Goal: Information Seeking & Learning: Check status

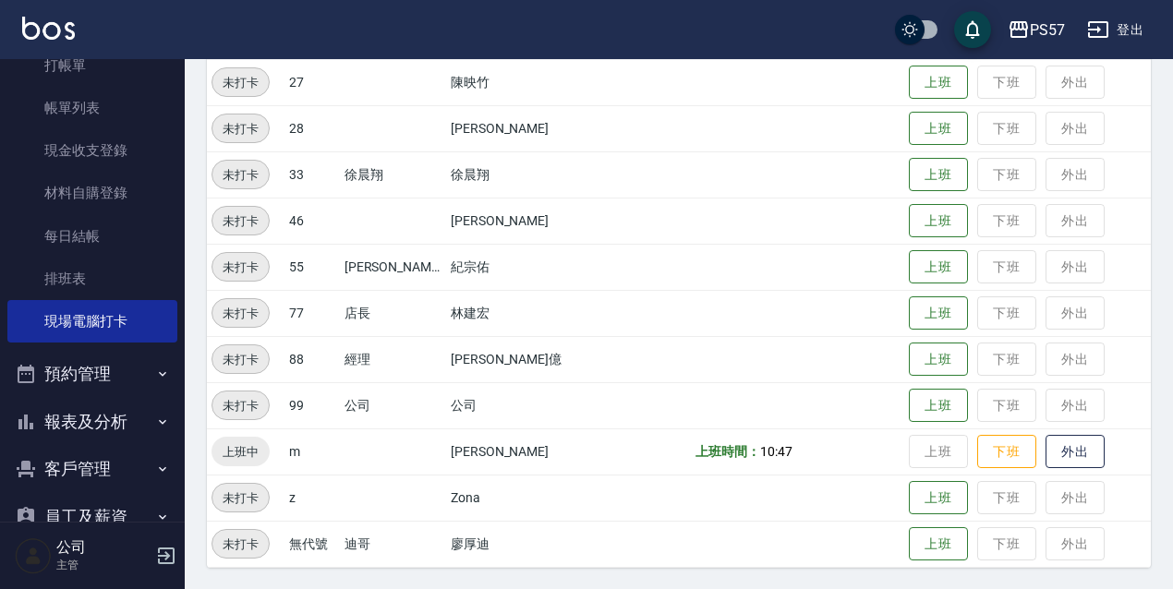
scroll to position [123, 0]
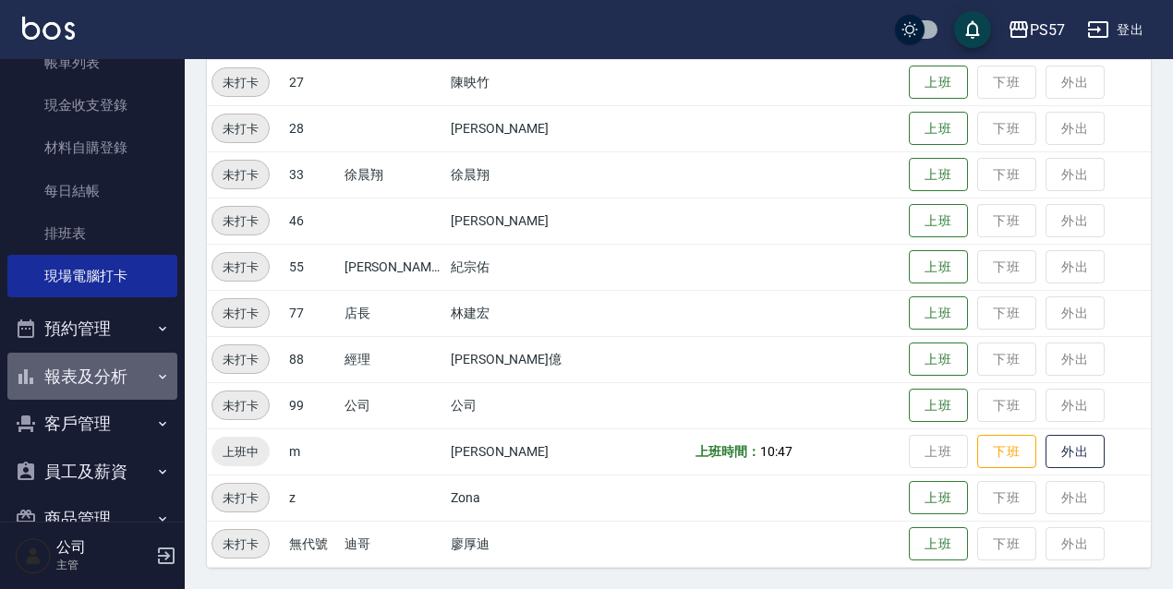
click at [123, 375] on button "報表及分析" at bounding box center [92, 377] width 170 height 48
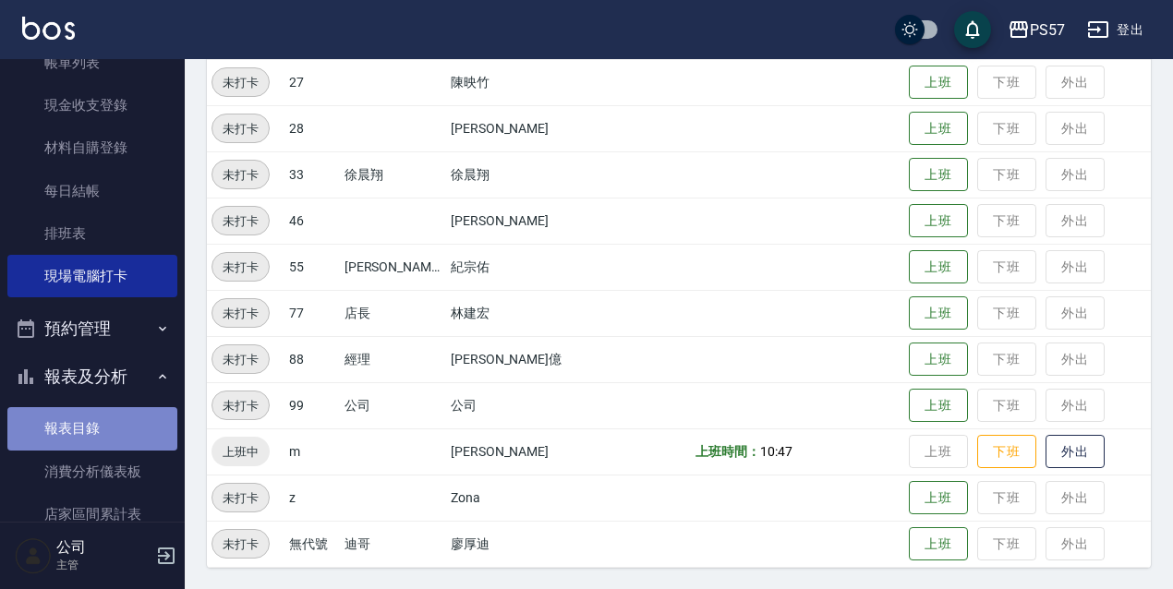
click at [96, 421] on link "報表目錄" at bounding box center [92, 428] width 170 height 42
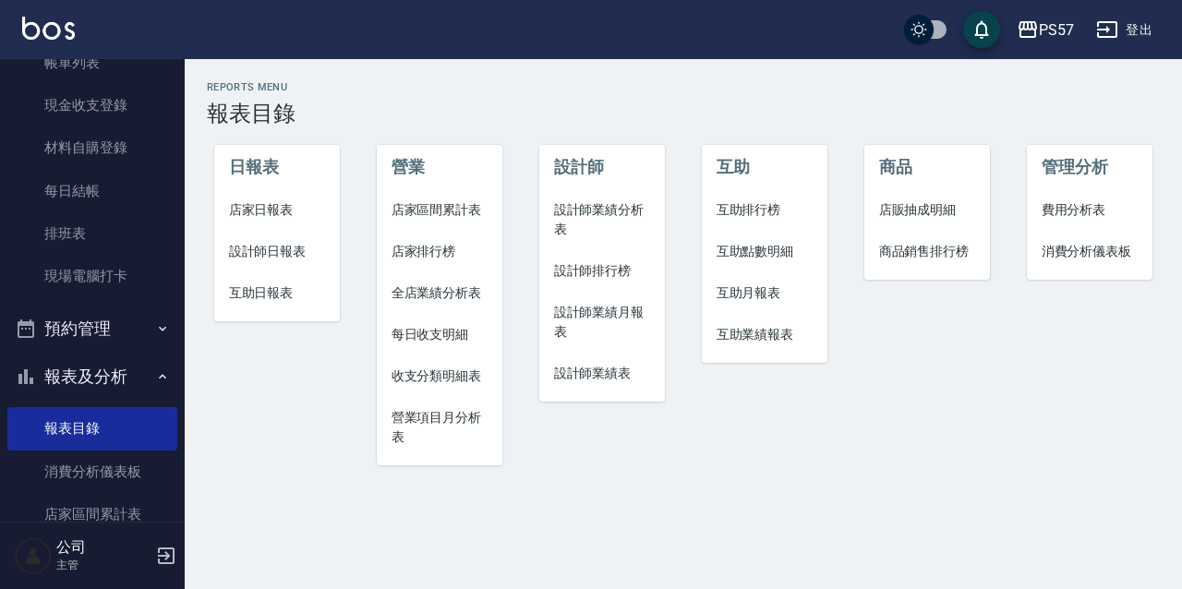
click at [301, 207] on span "店家日報表" at bounding box center [277, 209] width 97 height 19
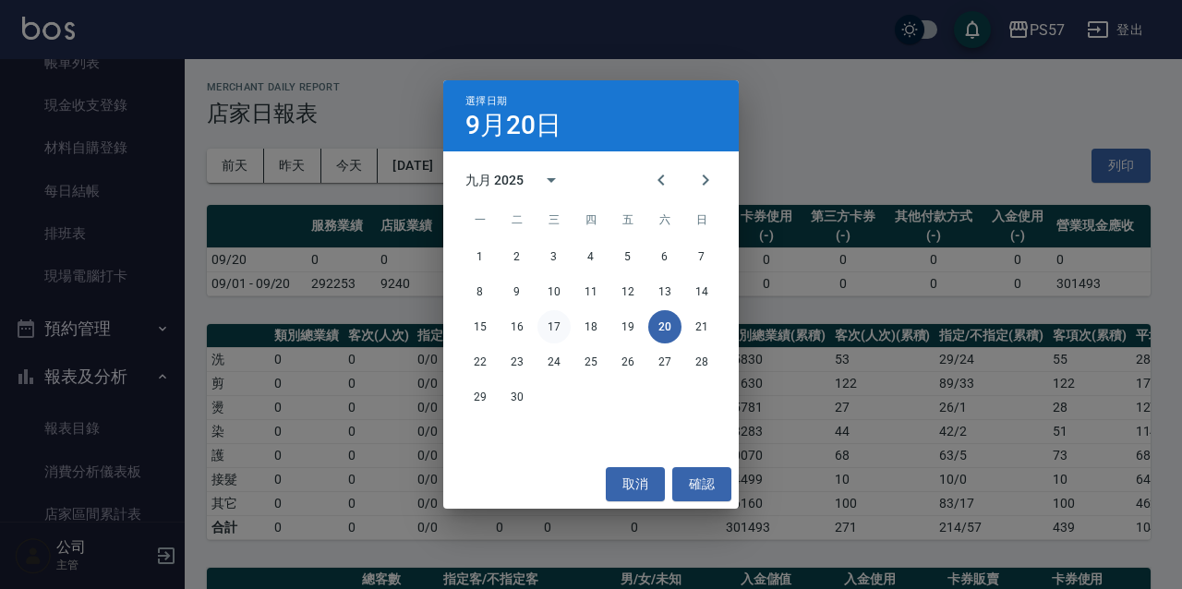
click at [562, 331] on button "17" at bounding box center [554, 326] width 33 height 33
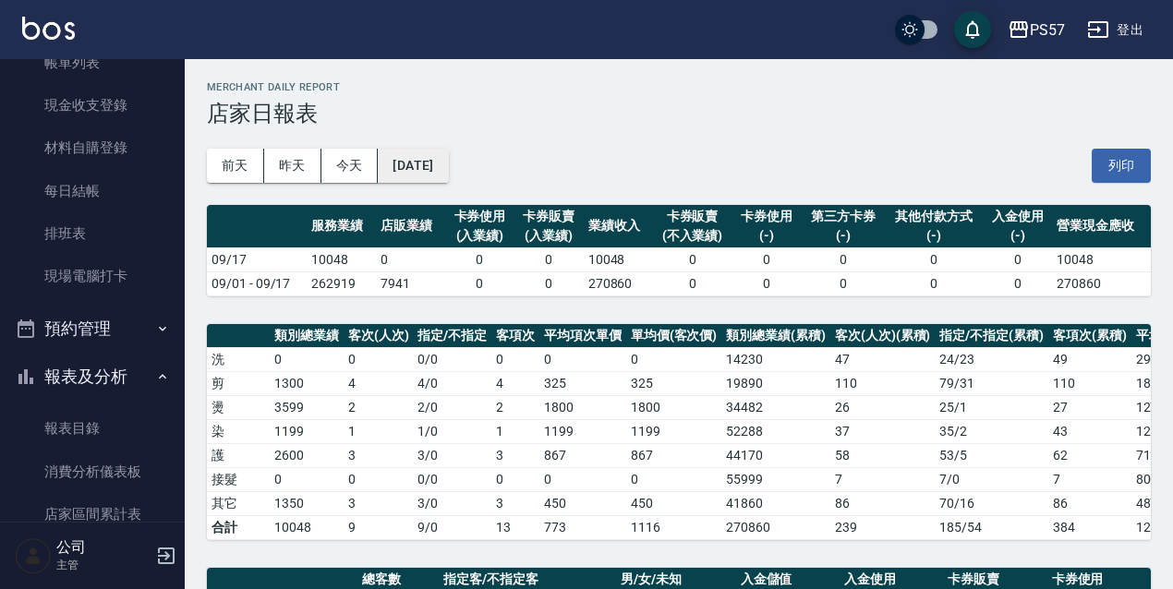
click at [448, 164] on button "[DATE]" at bounding box center [413, 166] width 70 height 34
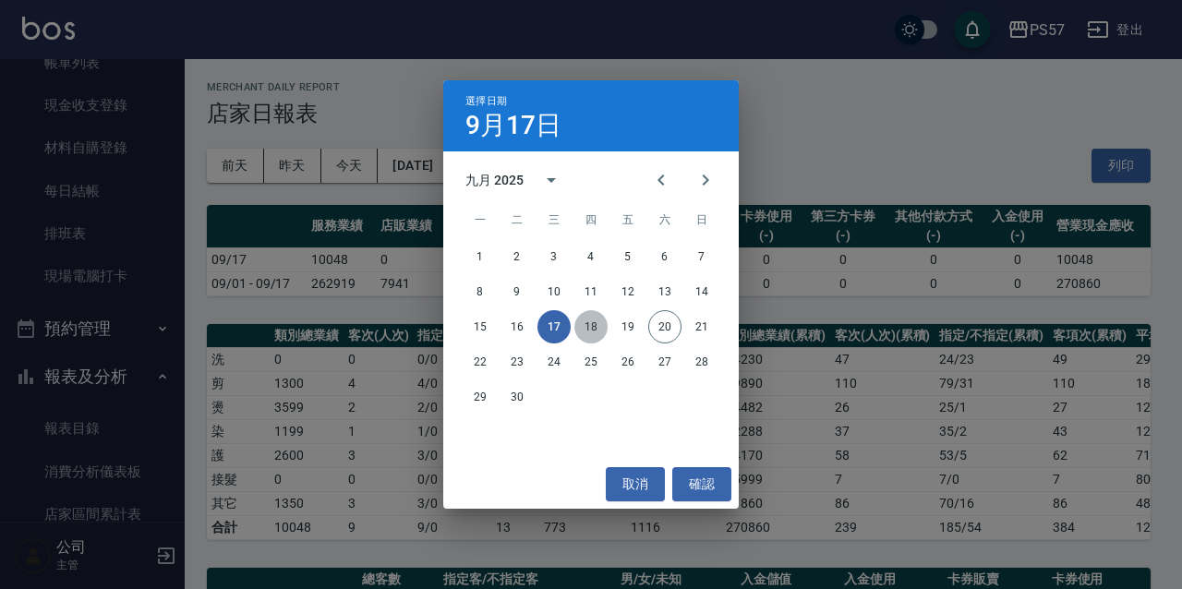
click at [587, 331] on button "18" at bounding box center [591, 326] width 33 height 33
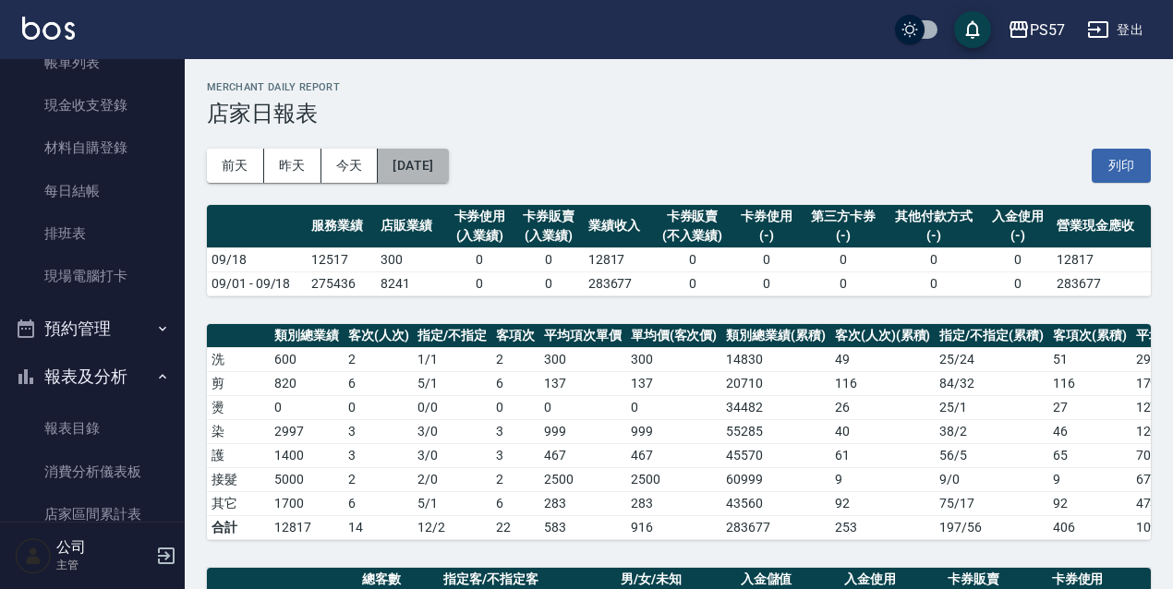
click at [448, 165] on button "[DATE]" at bounding box center [413, 166] width 70 height 34
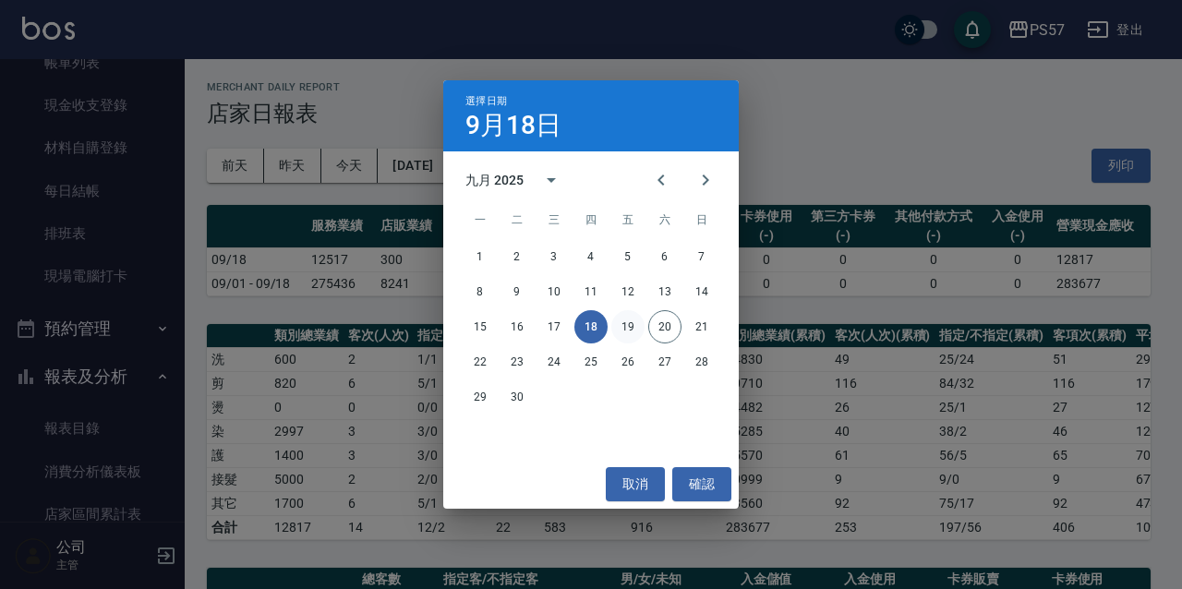
click at [635, 331] on button "19" at bounding box center [627, 326] width 33 height 33
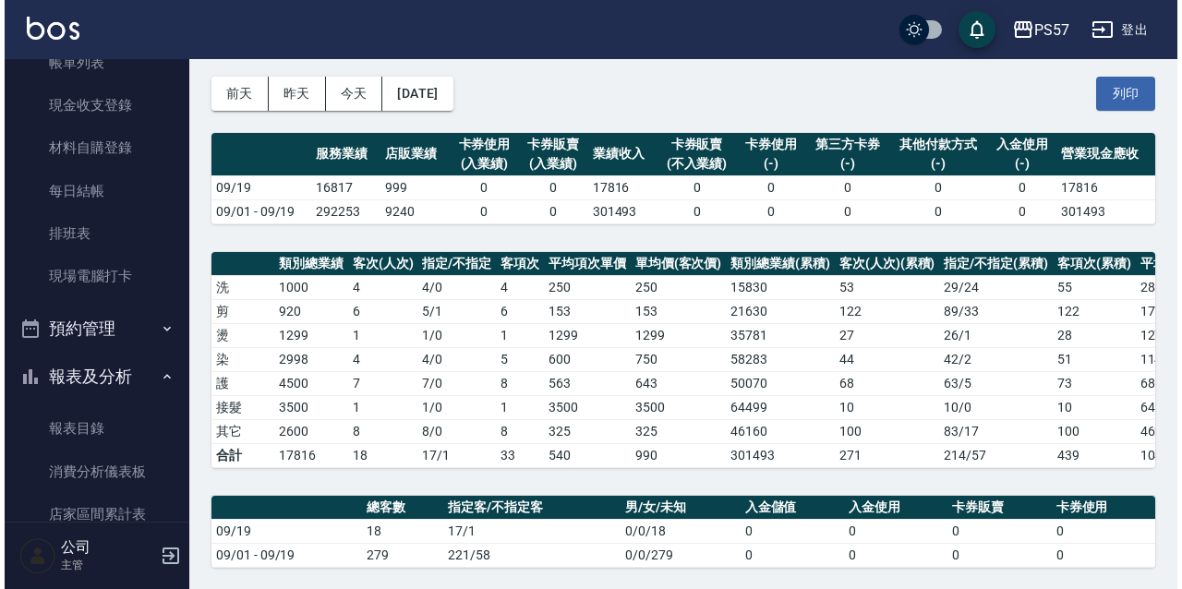
scroll to position [61, 0]
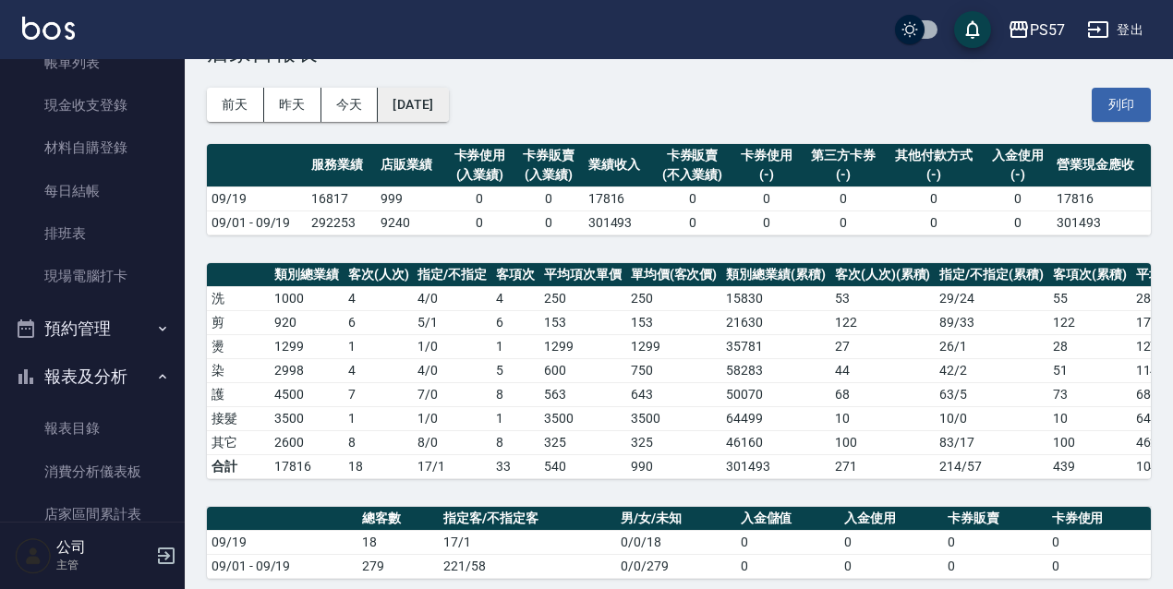
click at [448, 119] on button "[DATE]" at bounding box center [413, 105] width 70 height 34
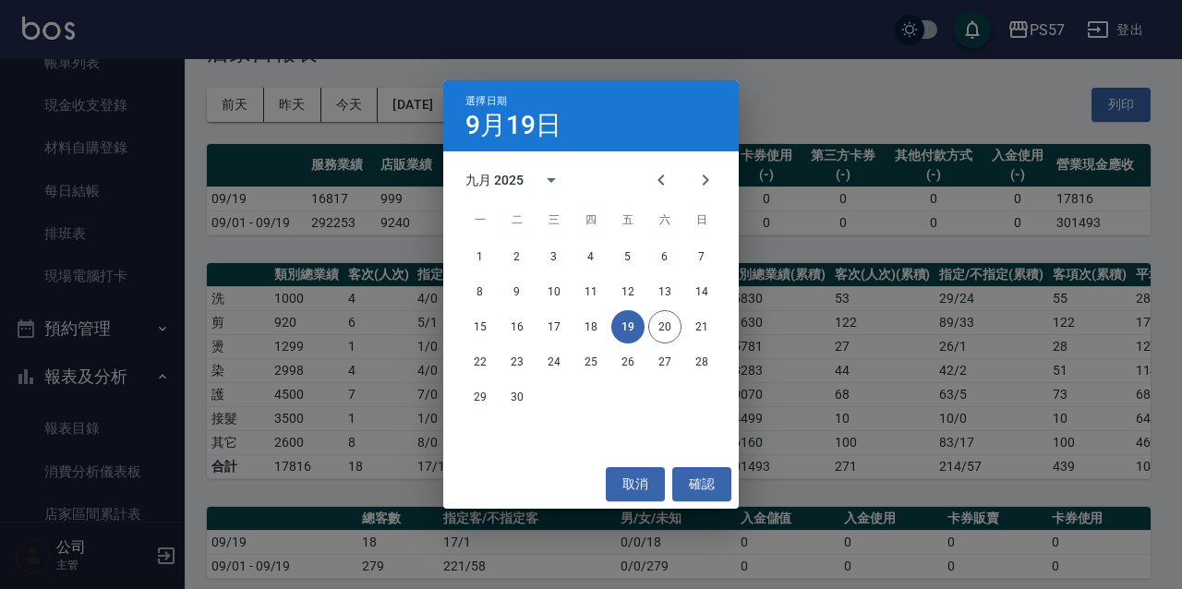
click at [815, 220] on div "選擇日期 [DATE] 九月 2025 一 二 三 四 五 六 日 1 2 3 4 5 6 7 8 9 10 11 12 13 14 15 16 17 18 …" at bounding box center [591, 294] width 1182 height 589
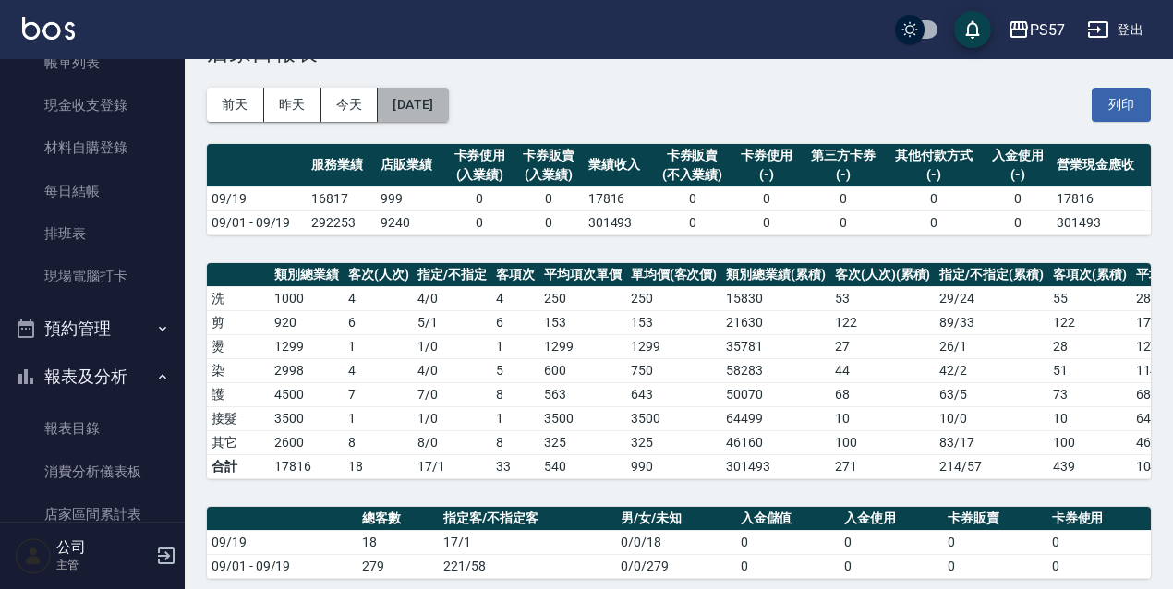
click at [448, 101] on button "[DATE]" at bounding box center [413, 105] width 70 height 34
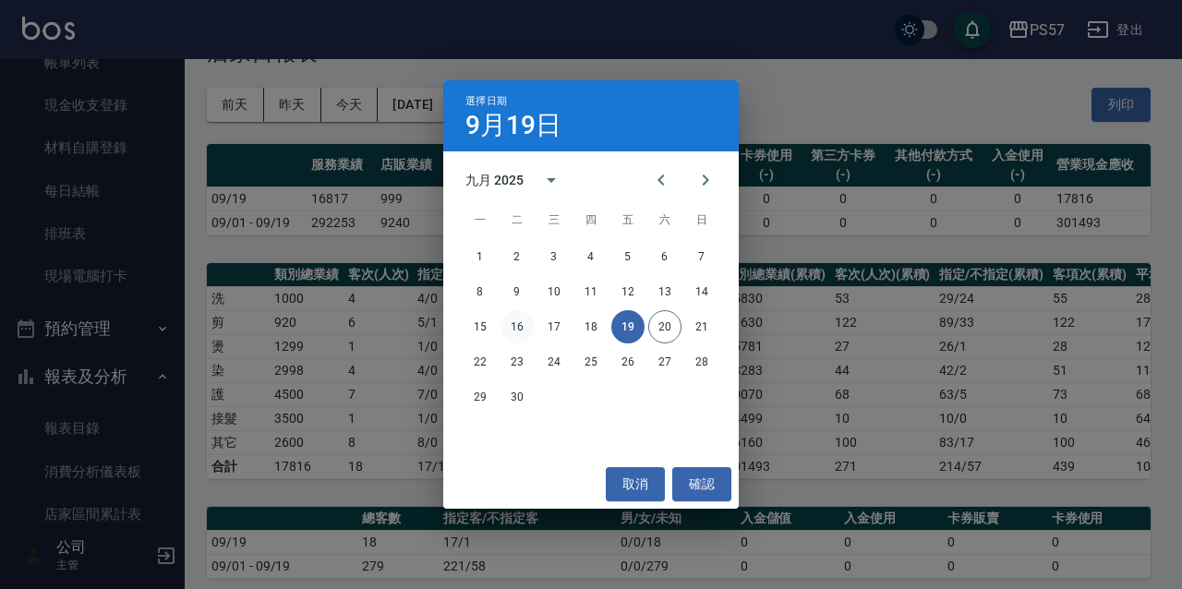
click at [519, 327] on button "16" at bounding box center [517, 326] width 33 height 33
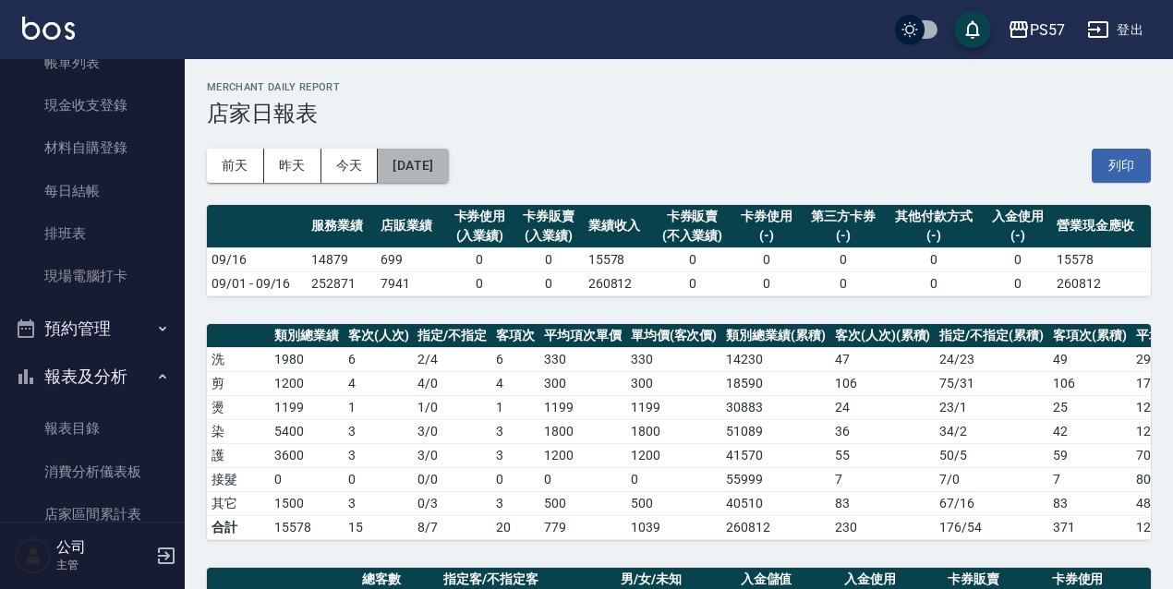
click at [432, 153] on button "[DATE]" at bounding box center [413, 166] width 70 height 34
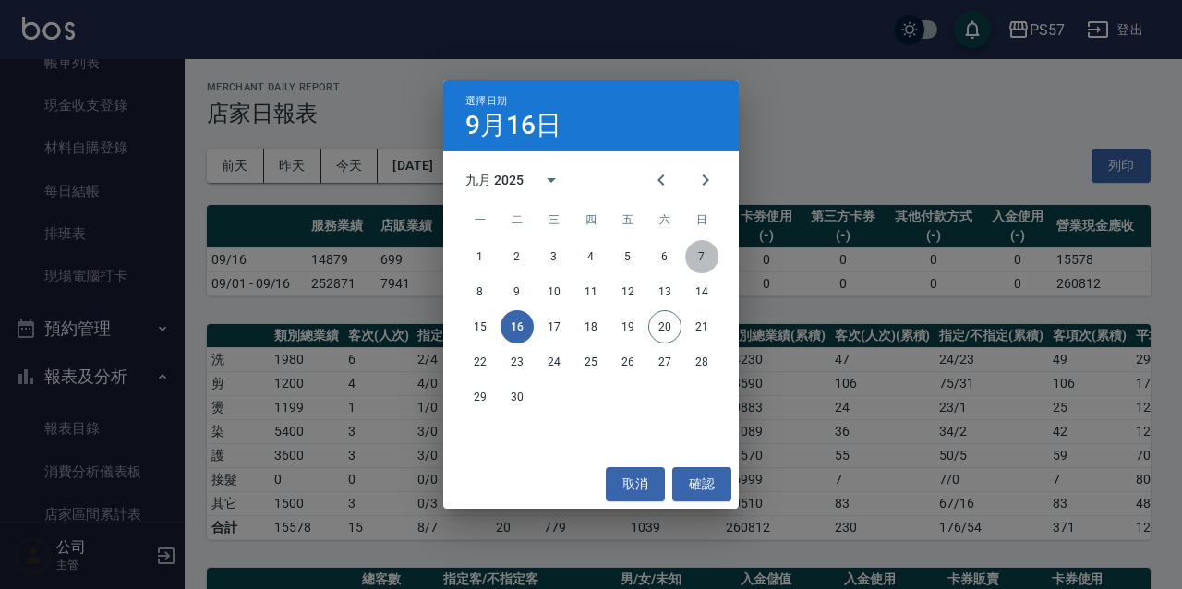
click at [691, 260] on button "7" at bounding box center [701, 256] width 33 height 33
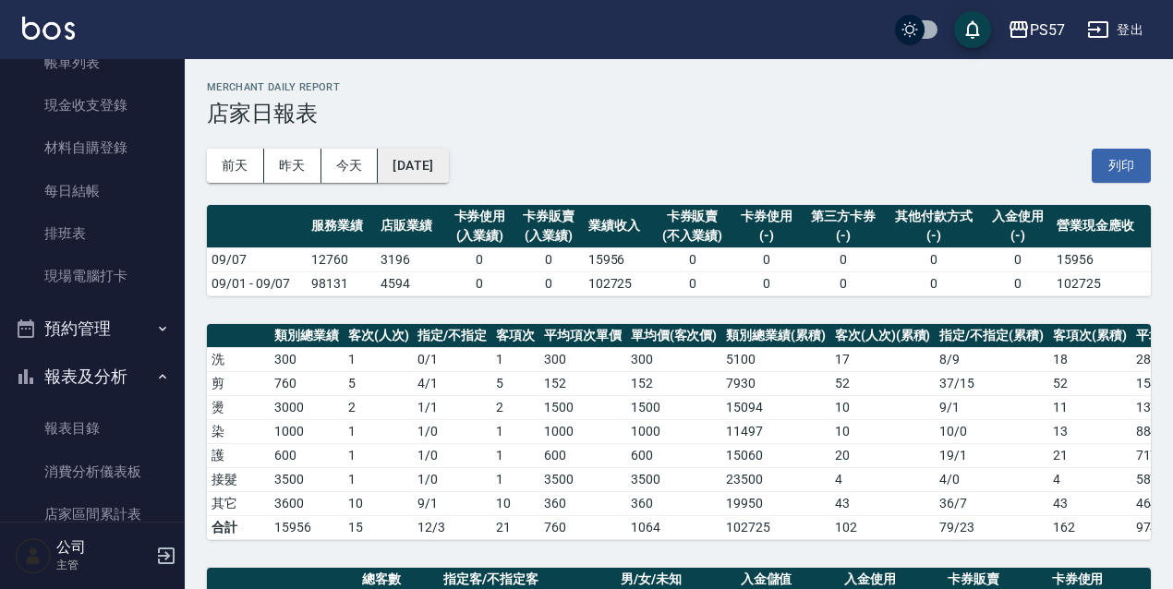
click at [434, 180] on button "[DATE]" at bounding box center [413, 166] width 70 height 34
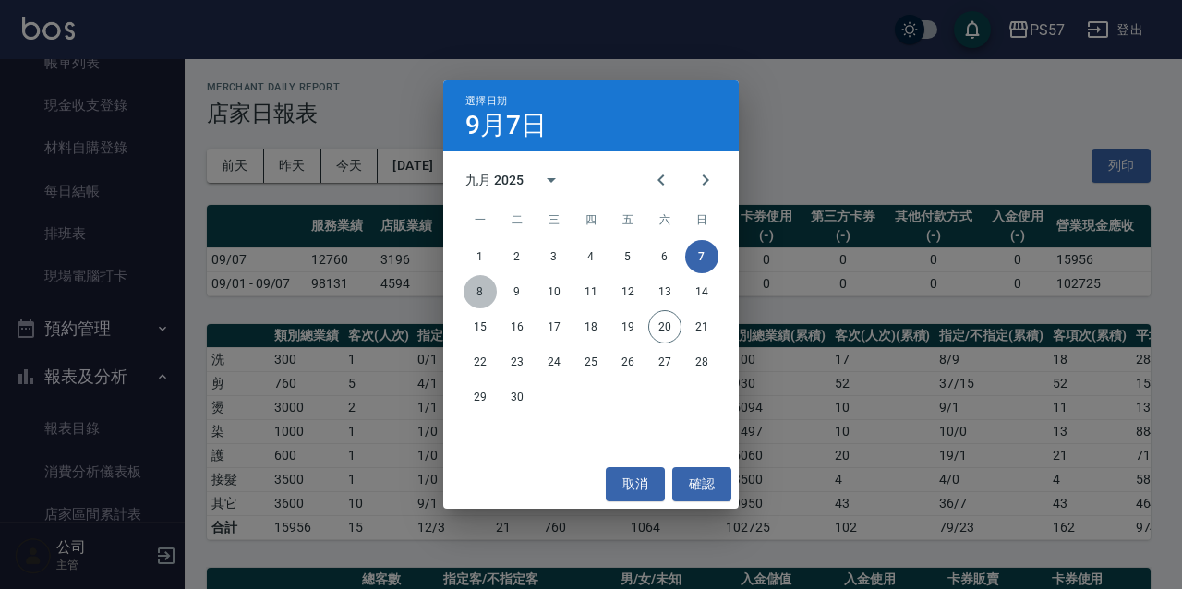
click at [479, 290] on button "8" at bounding box center [480, 291] width 33 height 33
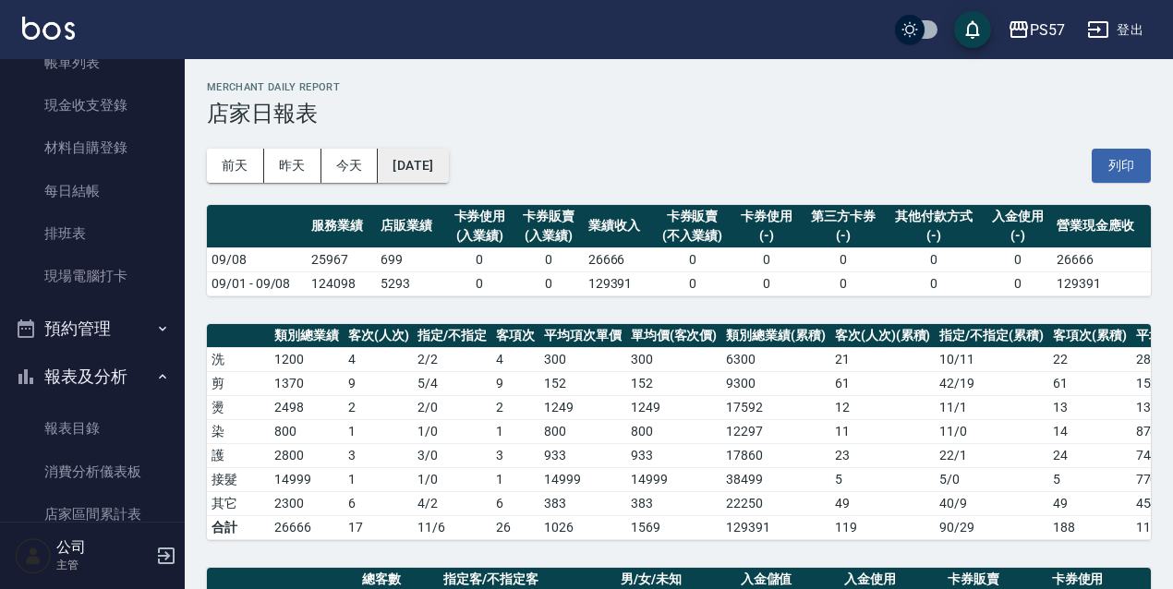
click at [448, 181] on button "[DATE]" at bounding box center [413, 166] width 70 height 34
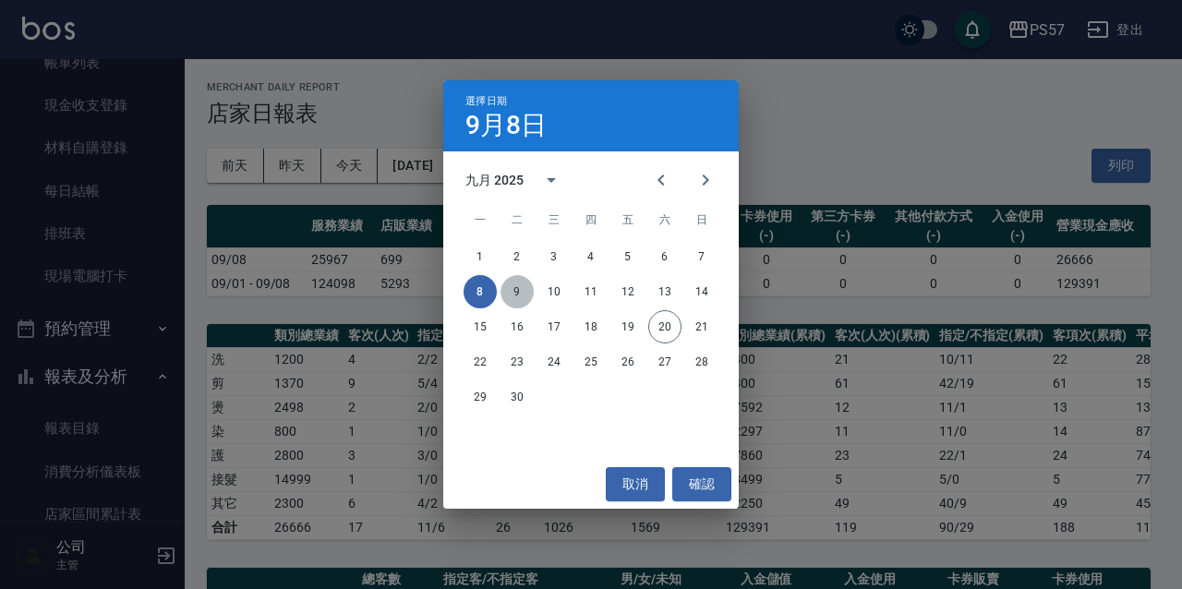
click at [514, 294] on button "9" at bounding box center [517, 291] width 33 height 33
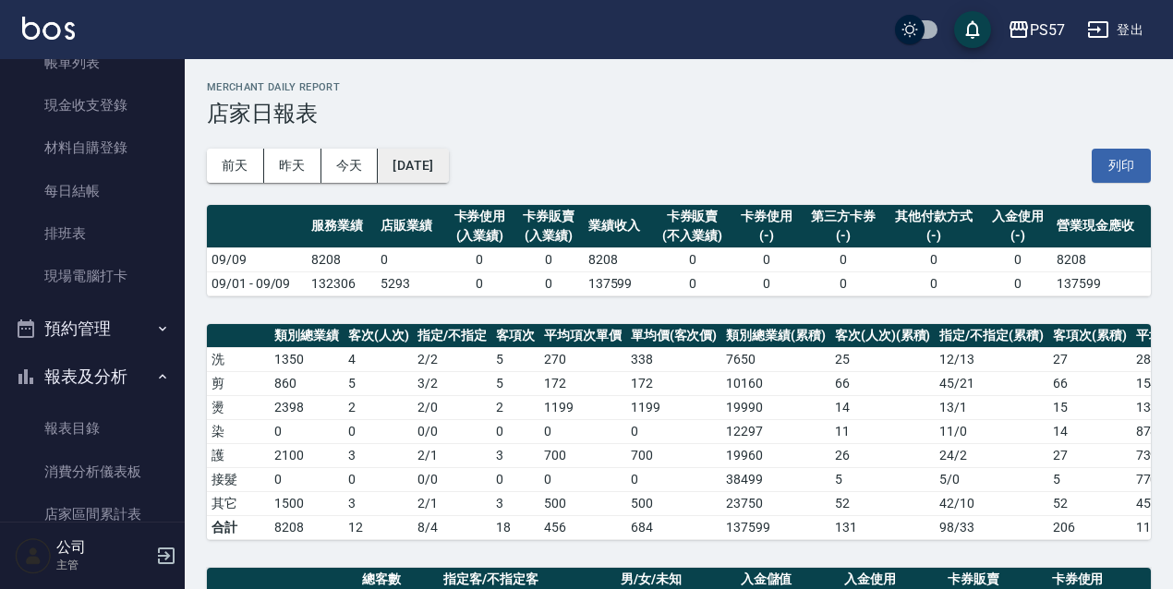
click at [447, 171] on button "[DATE]" at bounding box center [413, 166] width 70 height 34
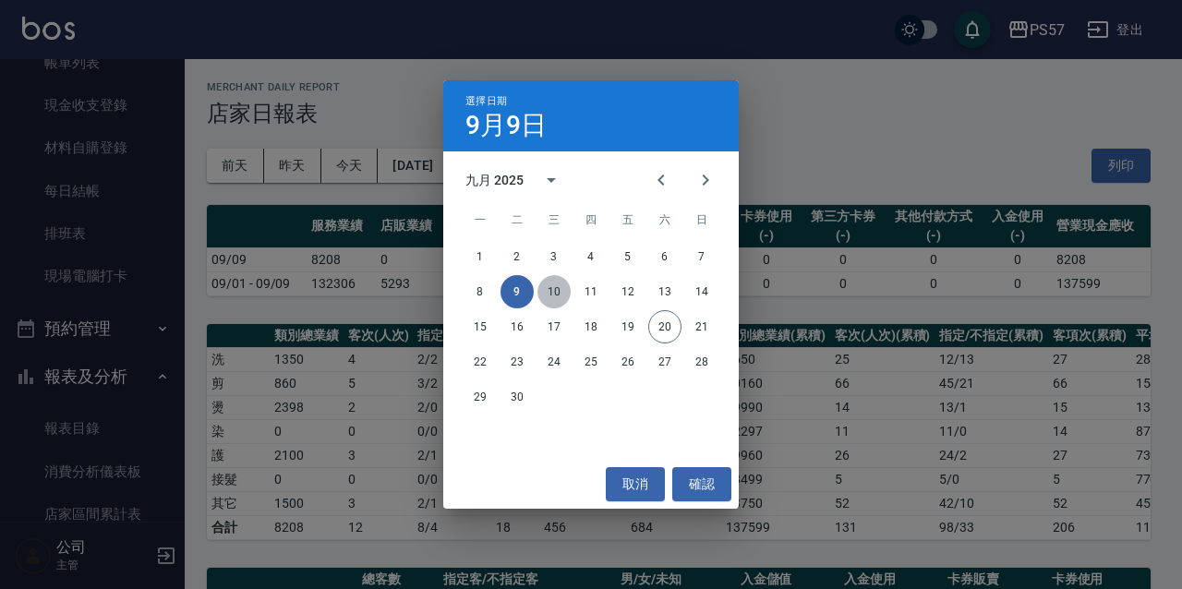
click at [562, 286] on button "10" at bounding box center [554, 291] width 33 height 33
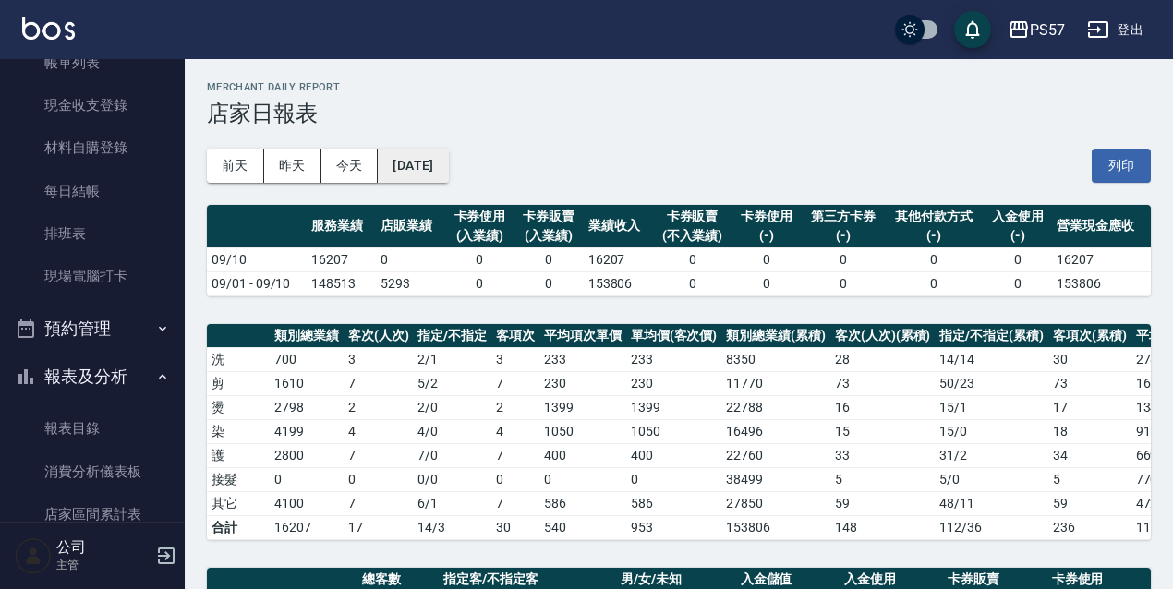
drag, startPoint x: 405, startPoint y: 129, endPoint x: 423, endPoint y: 155, distance: 31.3
click at [408, 137] on div "[DATE] [DATE] [DATE] [DATE] 列印" at bounding box center [679, 166] width 944 height 79
click at [425, 159] on button "[DATE]" at bounding box center [413, 166] width 70 height 34
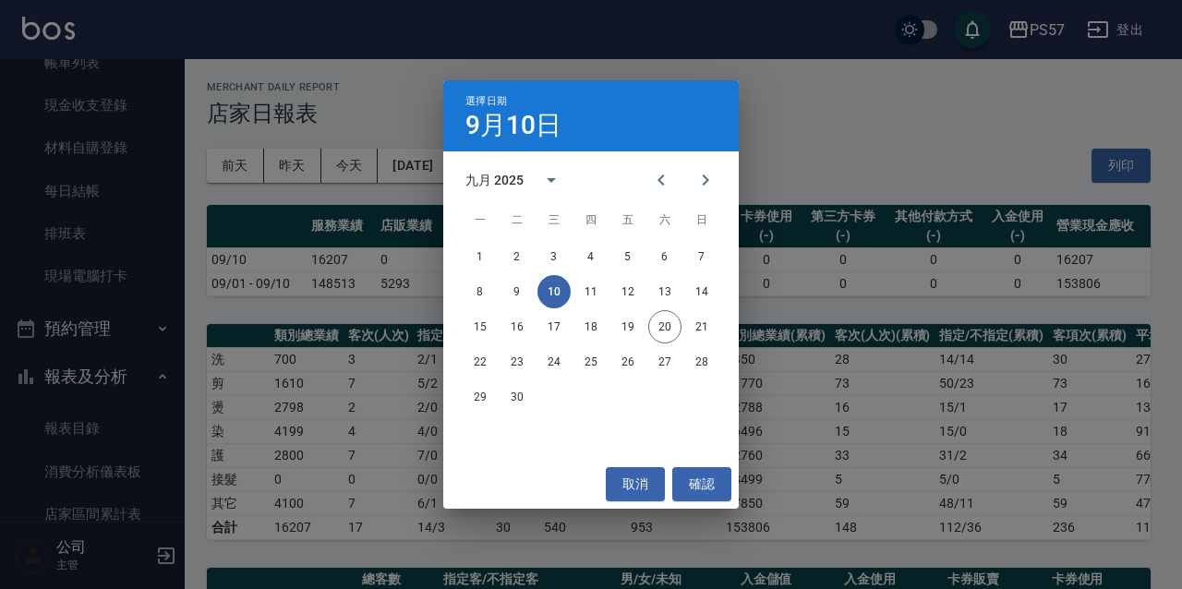
click at [800, 175] on div "選擇日期 [DATE] 九月 2025 一 二 三 四 五 六 日 1 2 3 4 5 6 7 8 9 10 11 12 13 14 15 16 17 18 …" at bounding box center [591, 294] width 1182 height 589
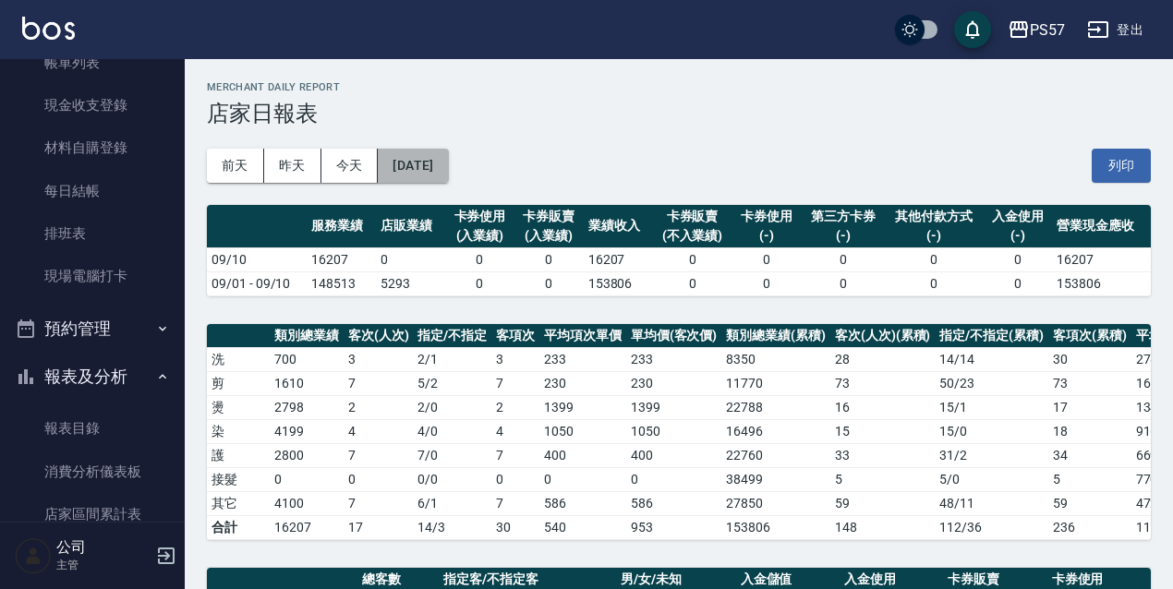
click at [441, 166] on button "[DATE]" at bounding box center [413, 166] width 70 height 34
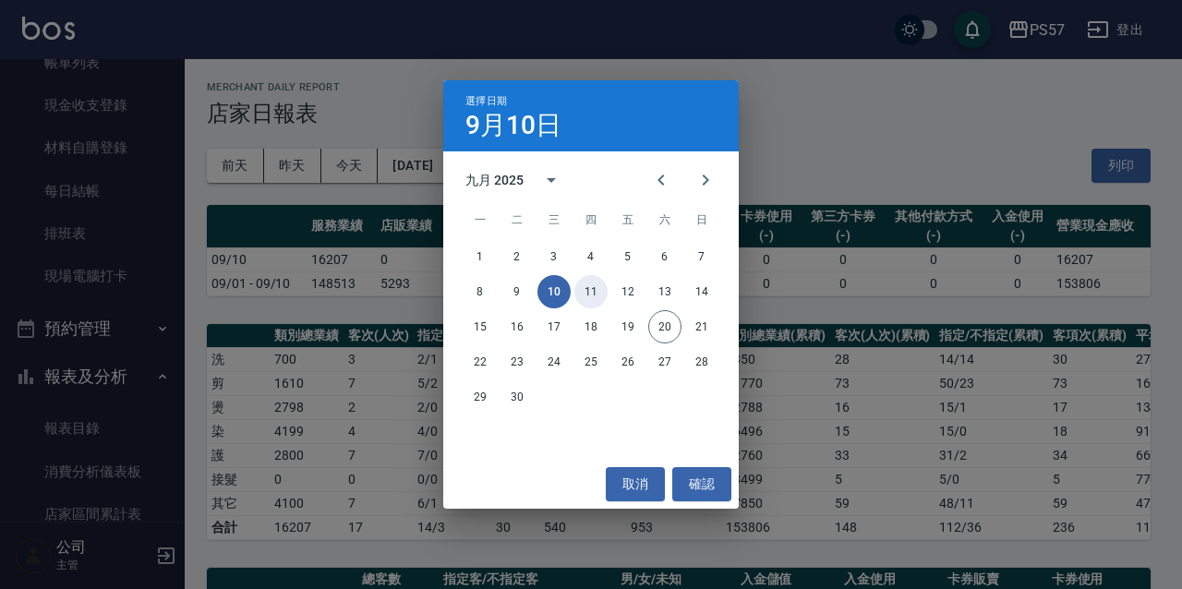
click at [592, 287] on button "11" at bounding box center [591, 291] width 33 height 33
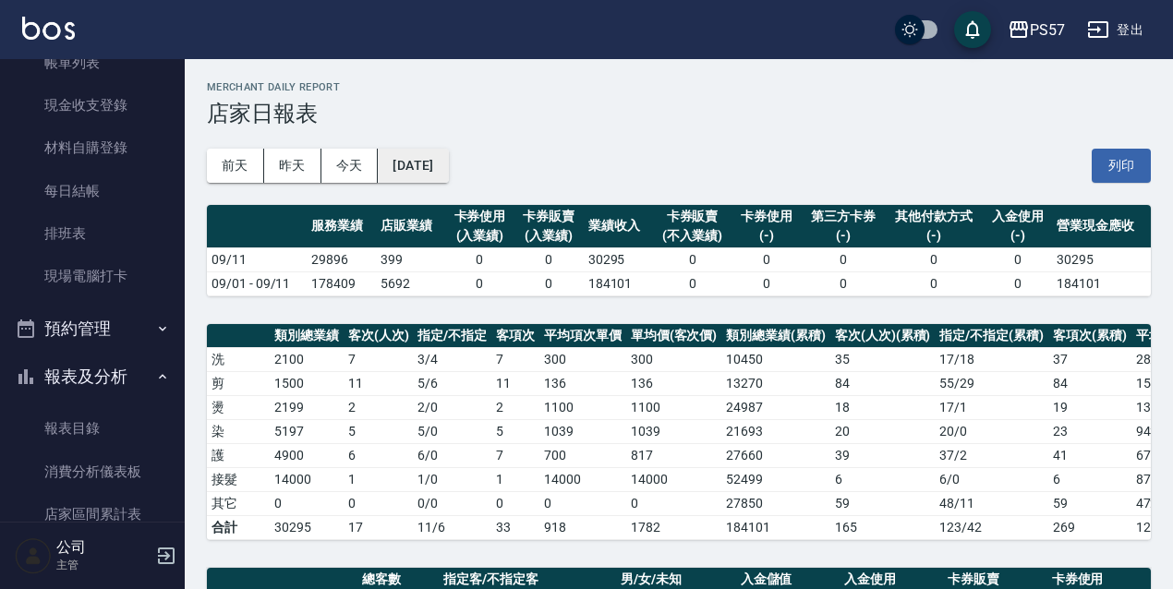
click at [422, 172] on button "[DATE]" at bounding box center [413, 166] width 70 height 34
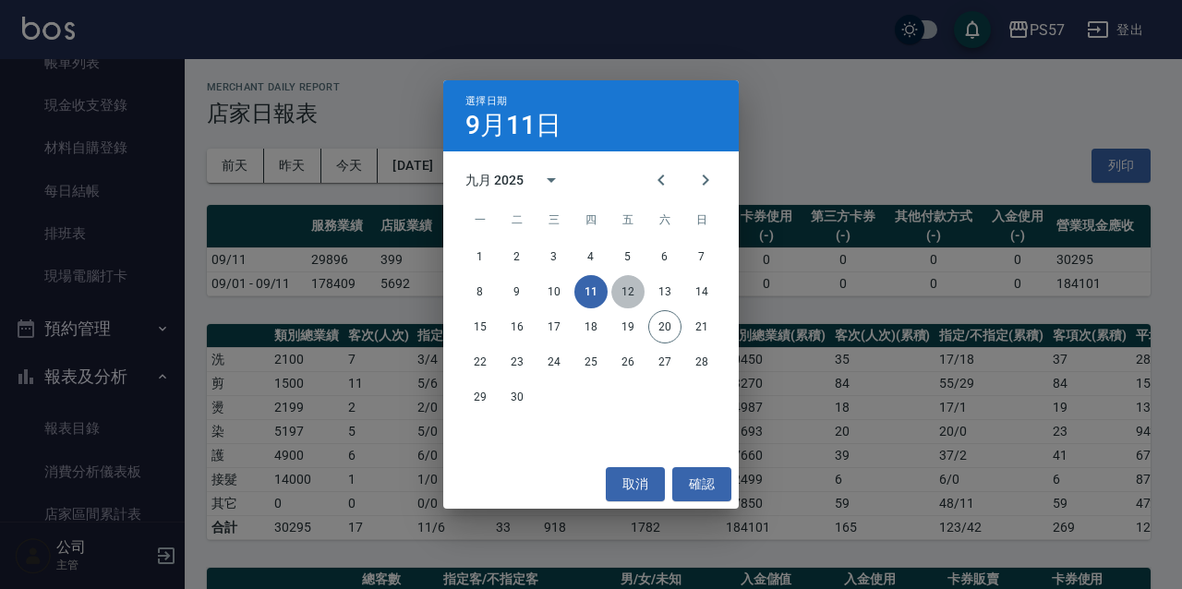
click at [620, 286] on button "12" at bounding box center [627, 291] width 33 height 33
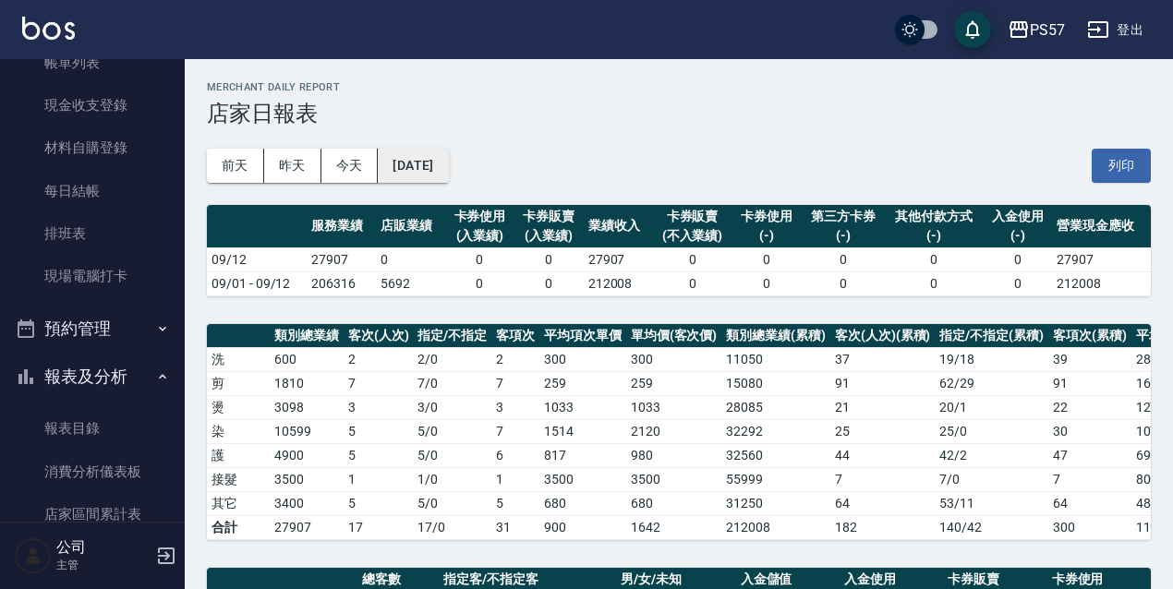
click at [427, 168] on button "[DATE]" at bounding box center [413, 166] width 70 height 34
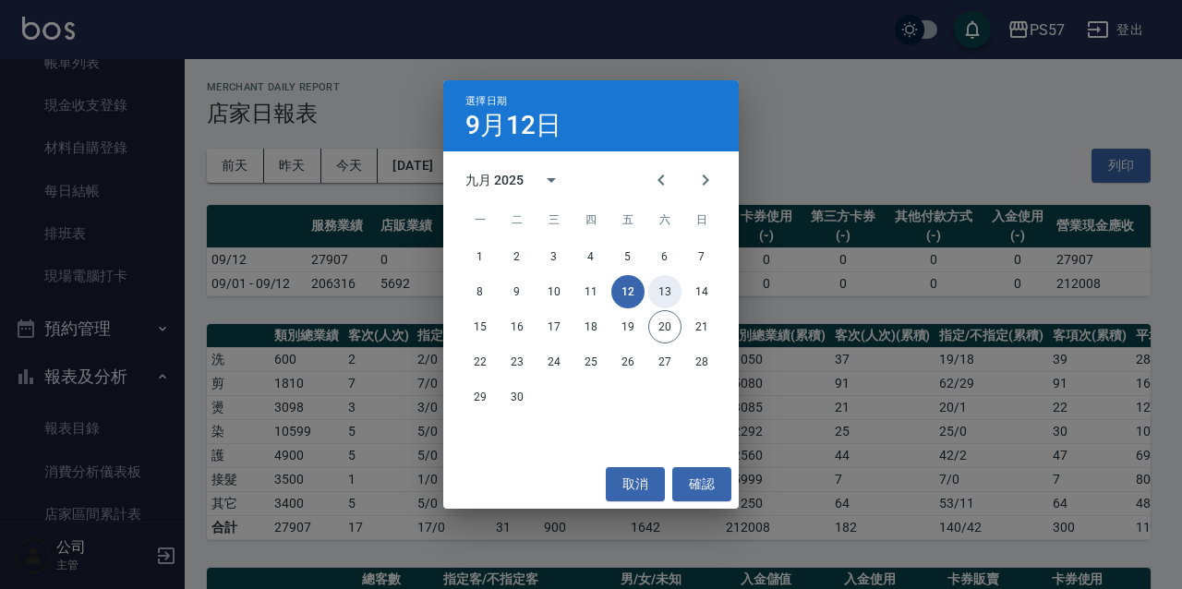
drag, startPoint x: 664, startPoint y: 289, endPoint x: 619, endPoint y: 268, distance: 50.0
click at [665, 289] on button "13" at bounding box center [664, 291] width 33 height 33
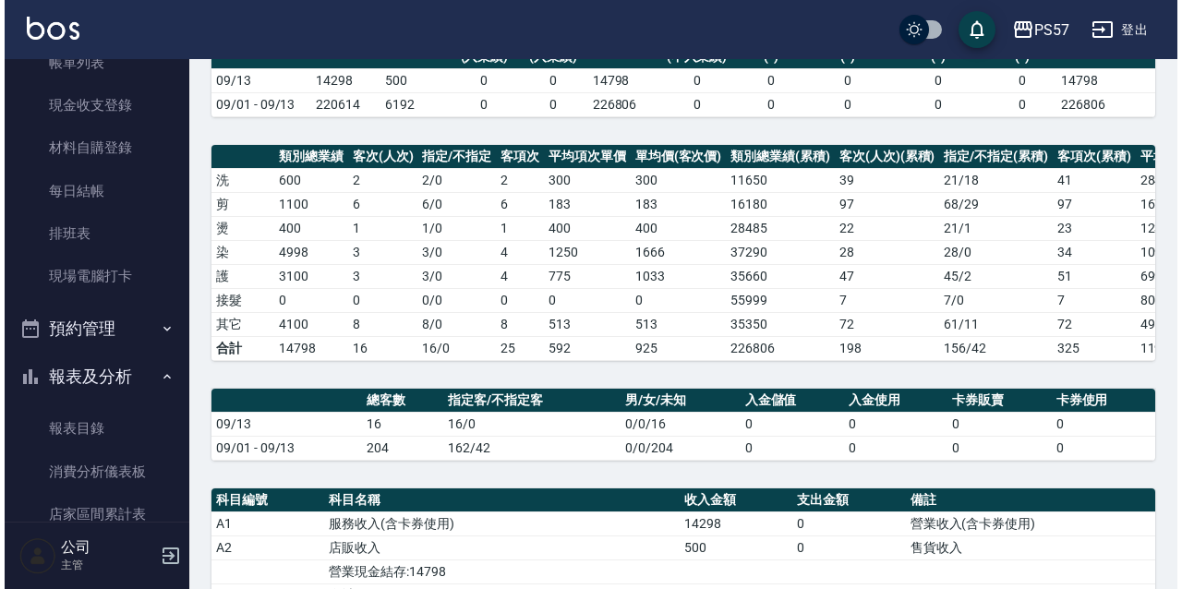
scroll to position [61, 0]
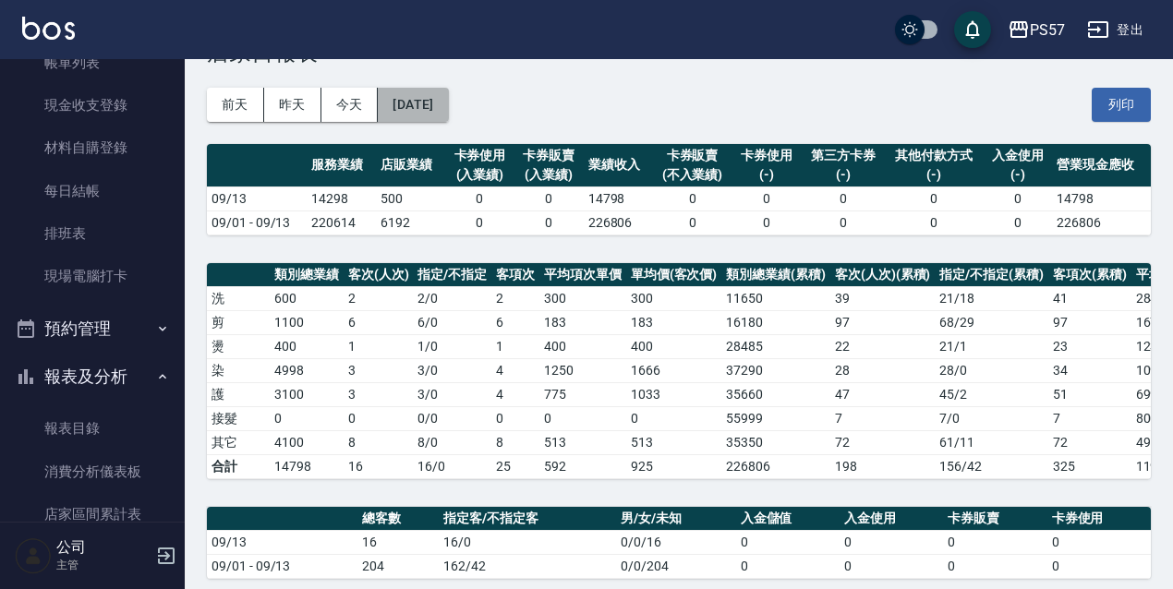
click at [448, 96] on button "[DATE]" at bounding box center [413, 105] width 70 height 34
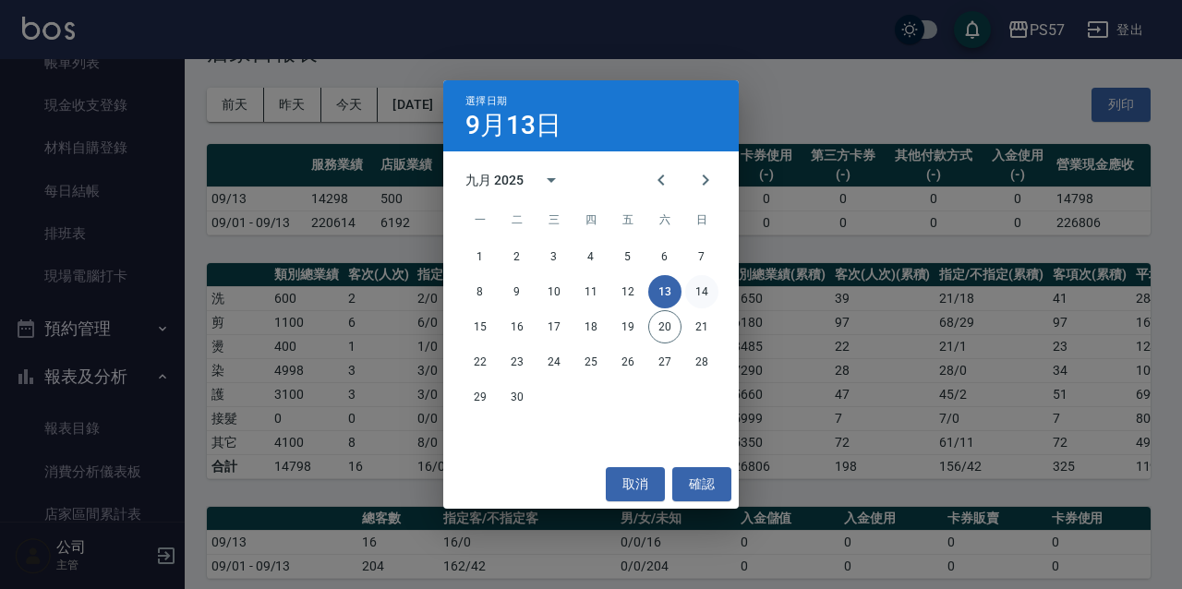
click at [709, 297] on button "14" at bounding box center [701, 291] width 33 height 33
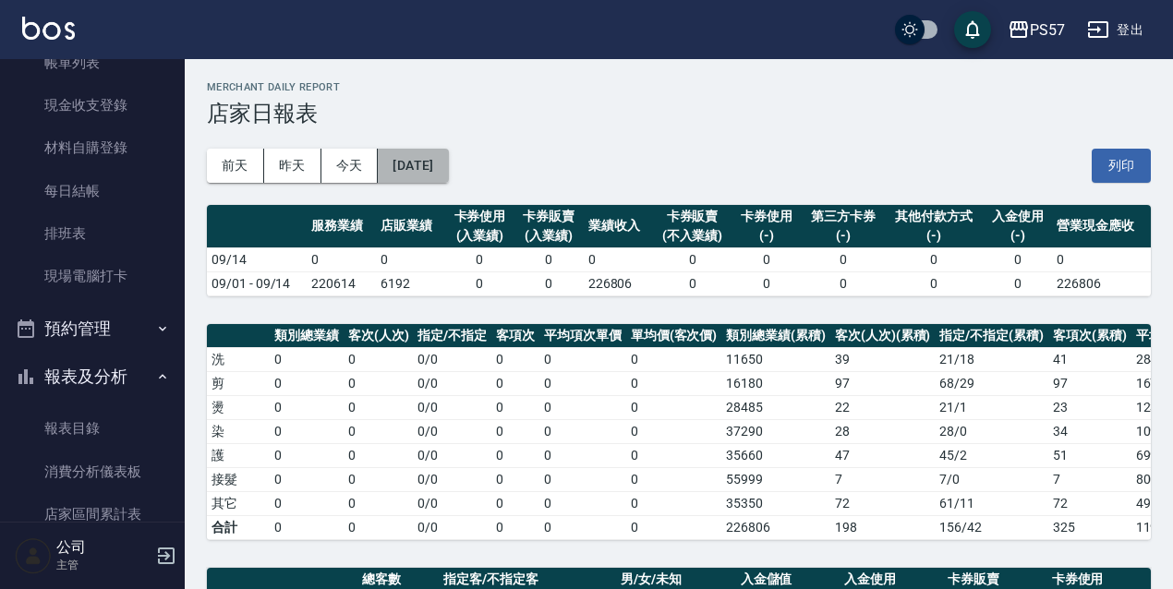
click at [429, 176] on button "[DATE]" at bounding box center [413, 166] width 70 height 34
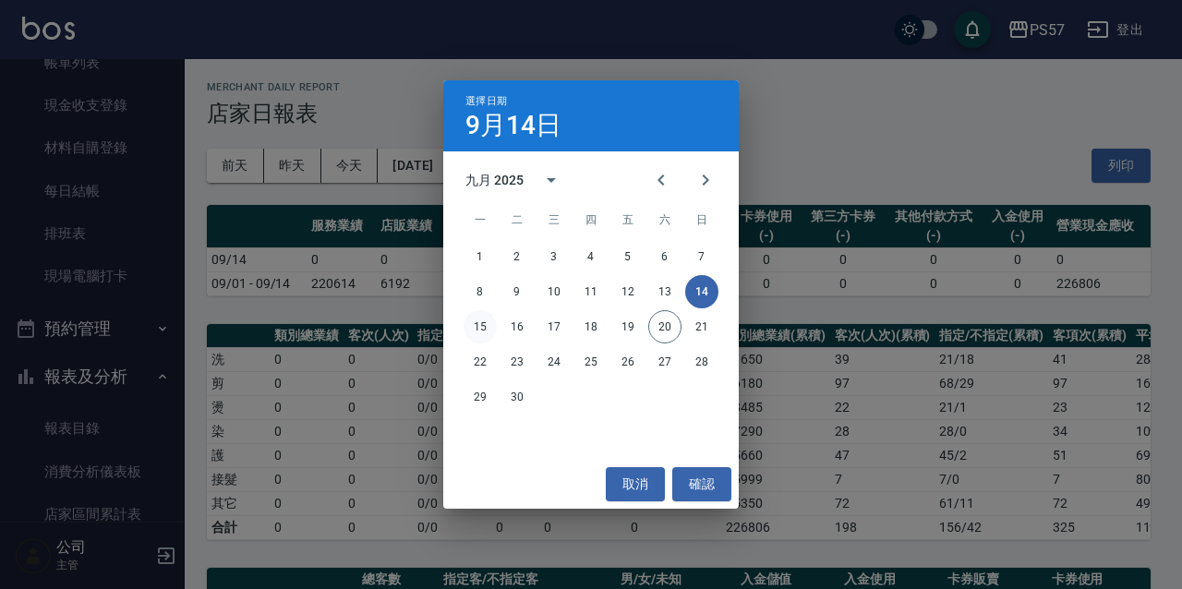
click at [482, 330] on button "15" at bounding box center [480, 326] width 33 height 33
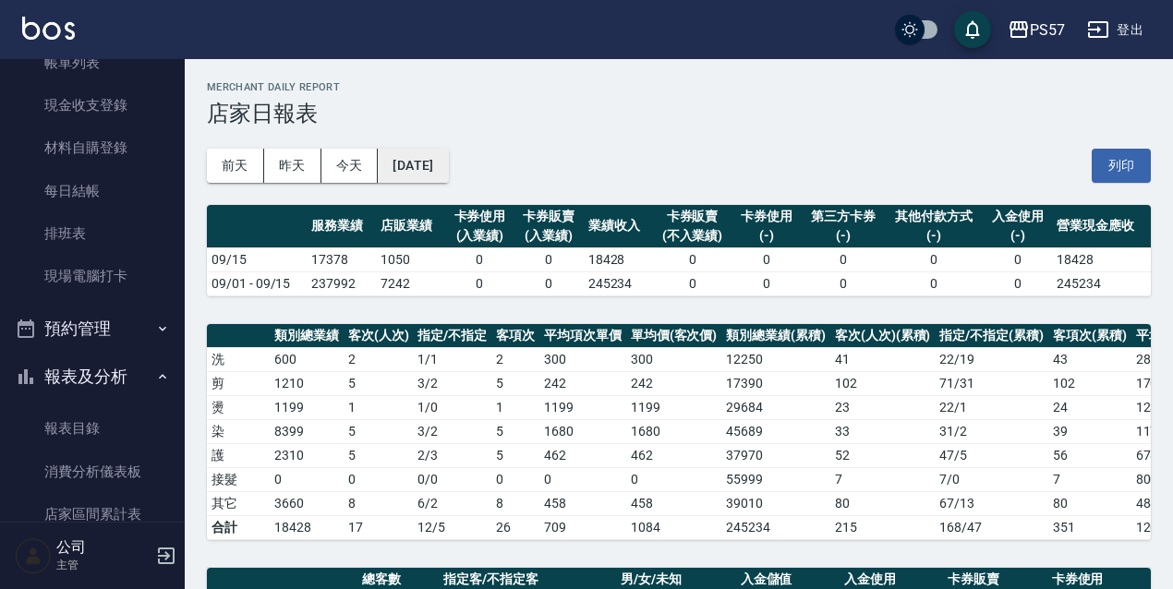
click at [445, 161] on button "[DATE]" at bounding box center [413, 166] width 70 height 34
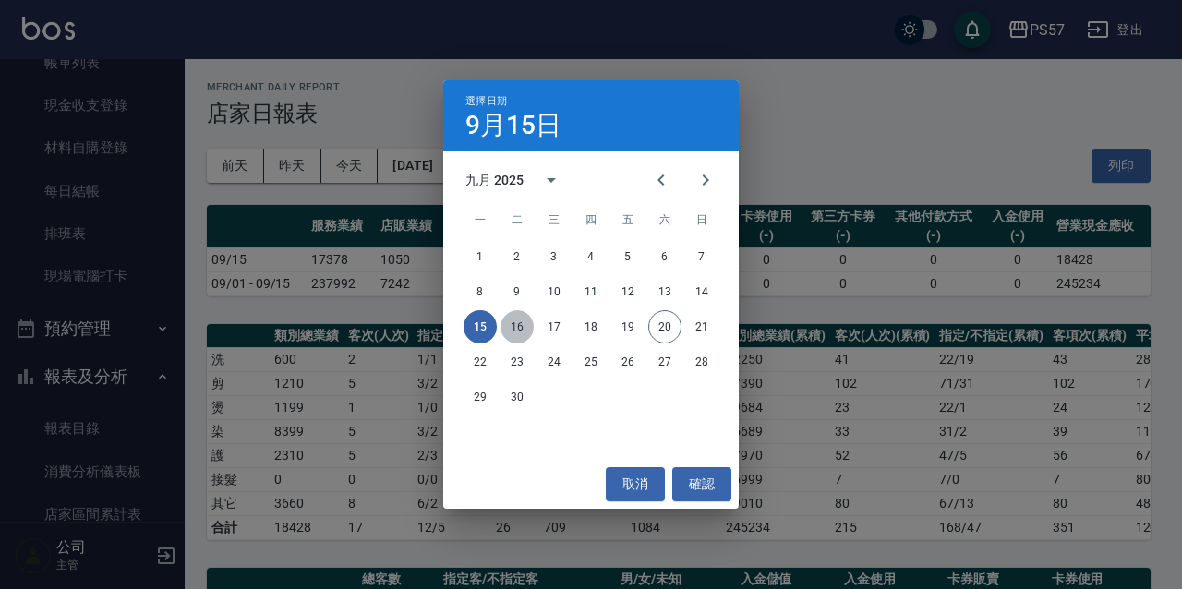
click at [522, 327] on button "16" at bounding box center [517, 326] width 33 height 33
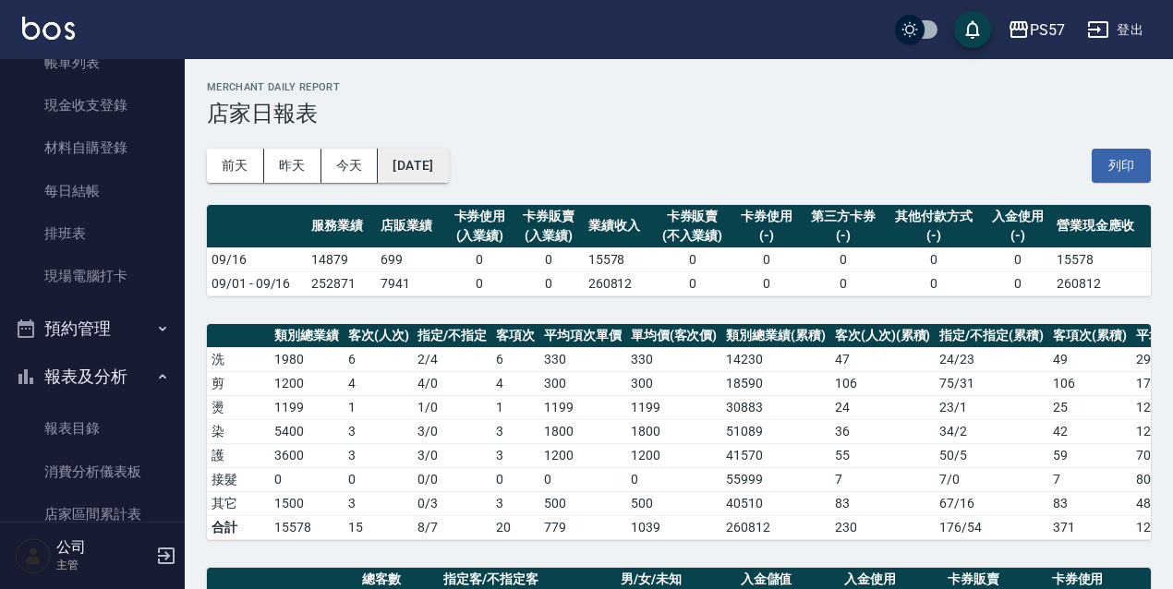
drag, startPoint x: 473, startPoint y: 145, endPoint x: 463, endPoint y: 162, distance: 19.5
click at [473, 150] on div "[DATE] [DATE] [DATE] [DATE] 列印" at bounding box center [679, 166] width 944 height 79
click at [448, 162] on button "[DATE]" at bounding box center [413, 166] width 70 height 34
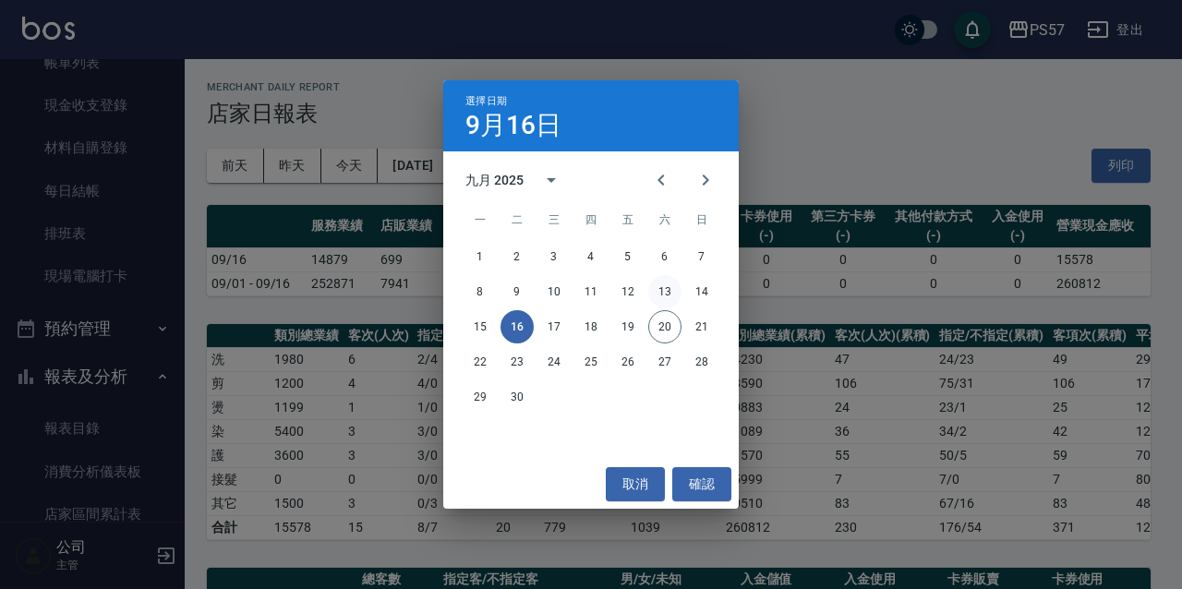
click at [662, 290] on button "13" at bounding box center [664, 291] width 33 height 33
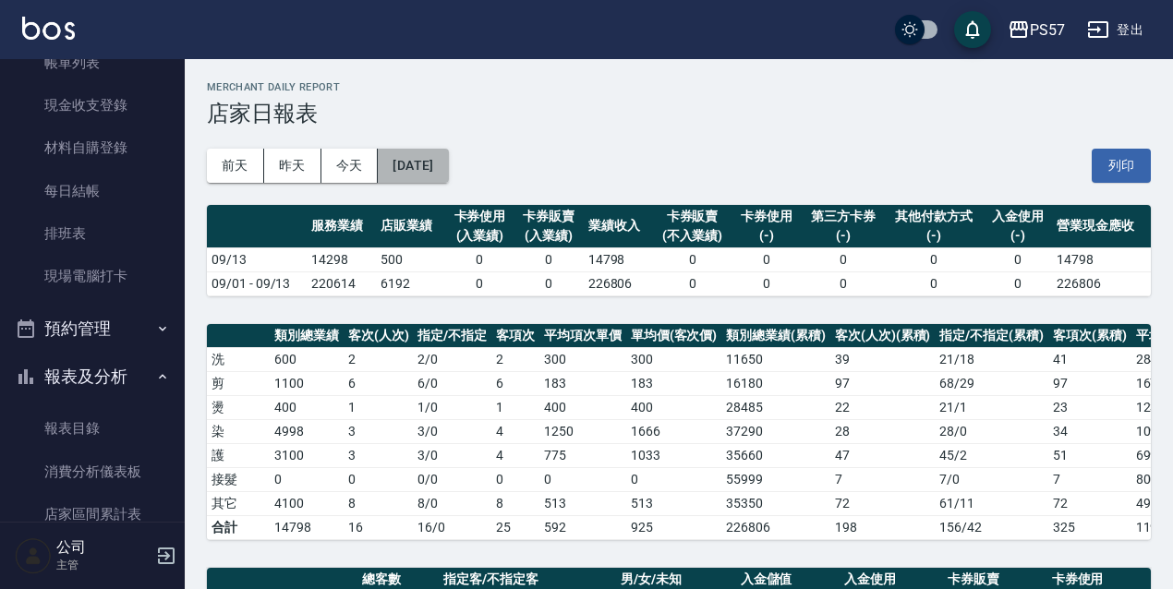
click at [448, 153] on button "[DATE]" at bounding box center [413, 166] width 70 height 34
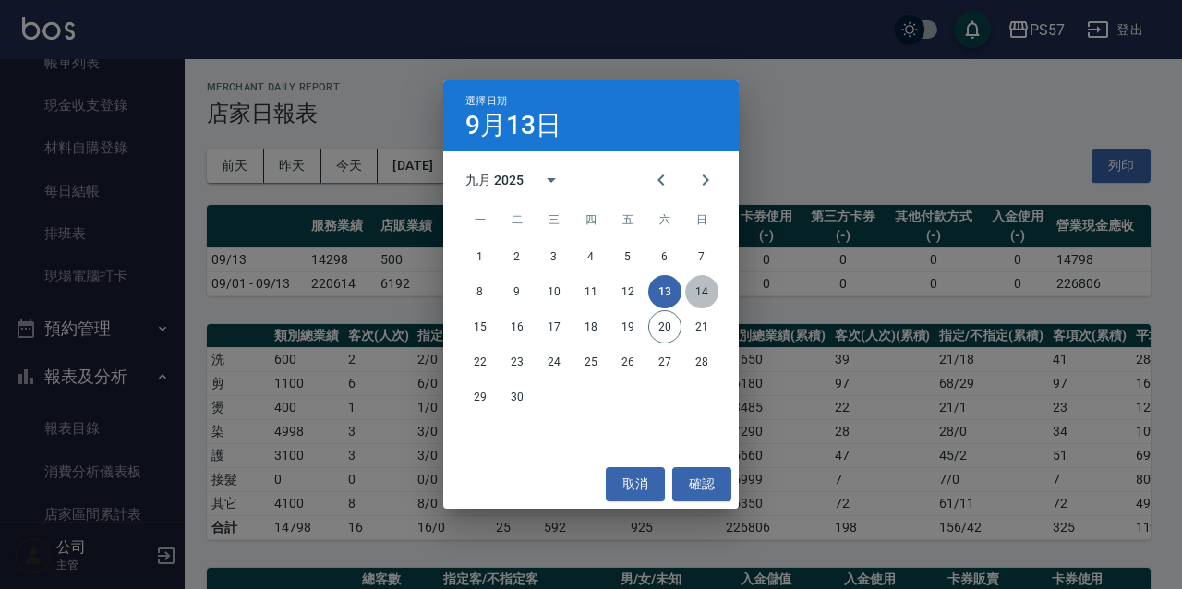
click at [707, 288] on button "14" at bounding box center [701, 291] width 33 height 33
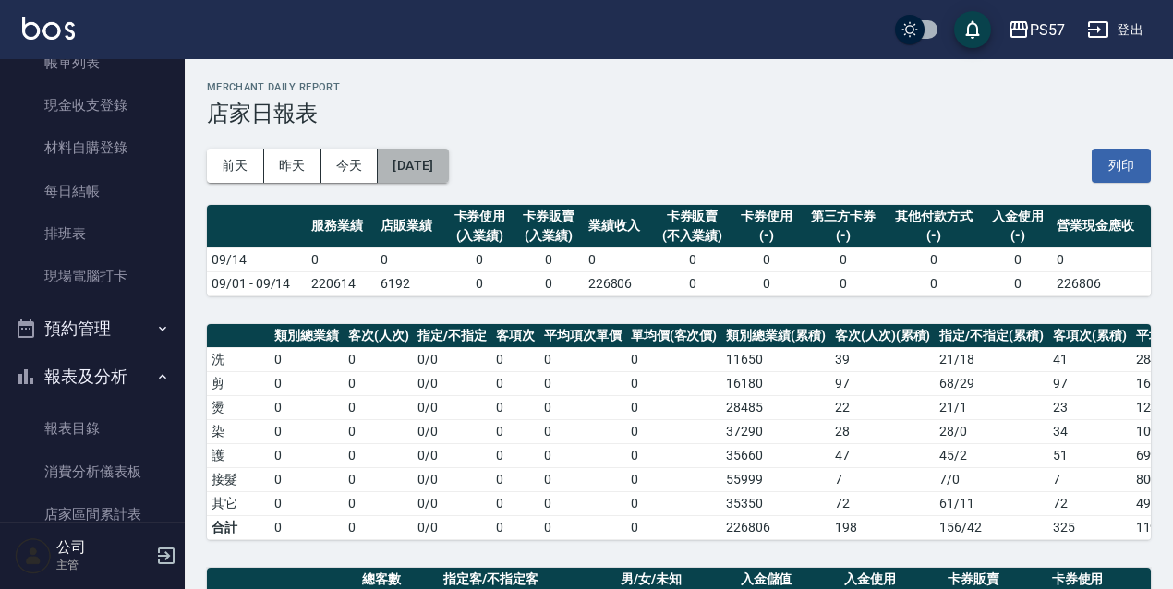
click at [438, 163] on button "[DATE]" at bounding box center [413, 166] width 70 height 34
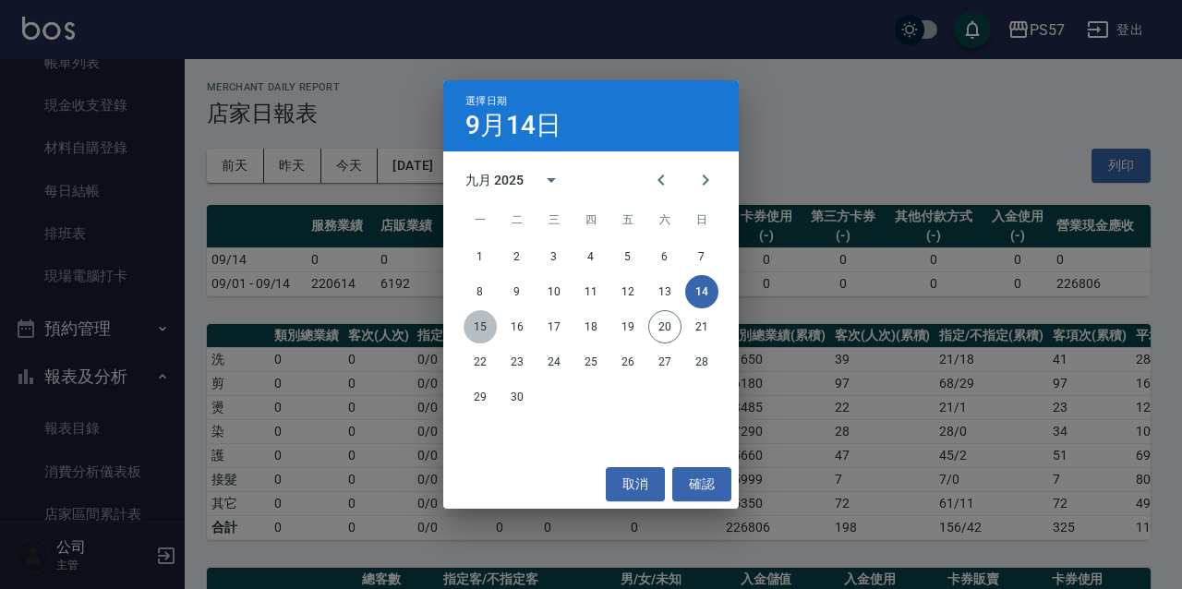
click at [484, 326] on button "15" at bounding box center [480, 326] width 33 height 33
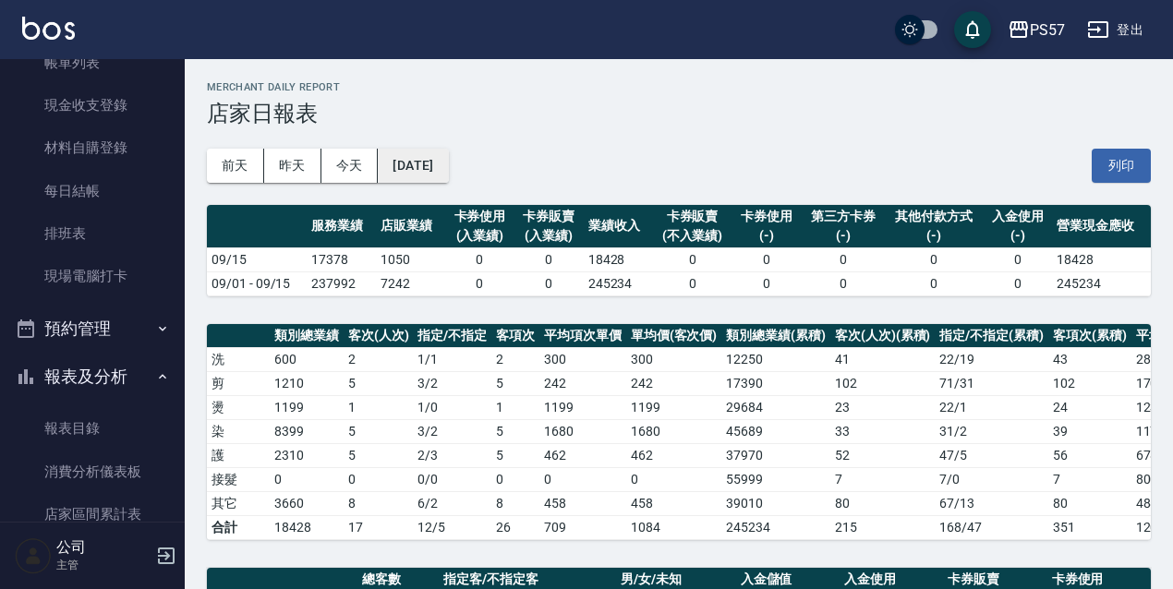
click at [448, 149] on button "[DATE]" at bounding box center [413, 166] width 70 height 34
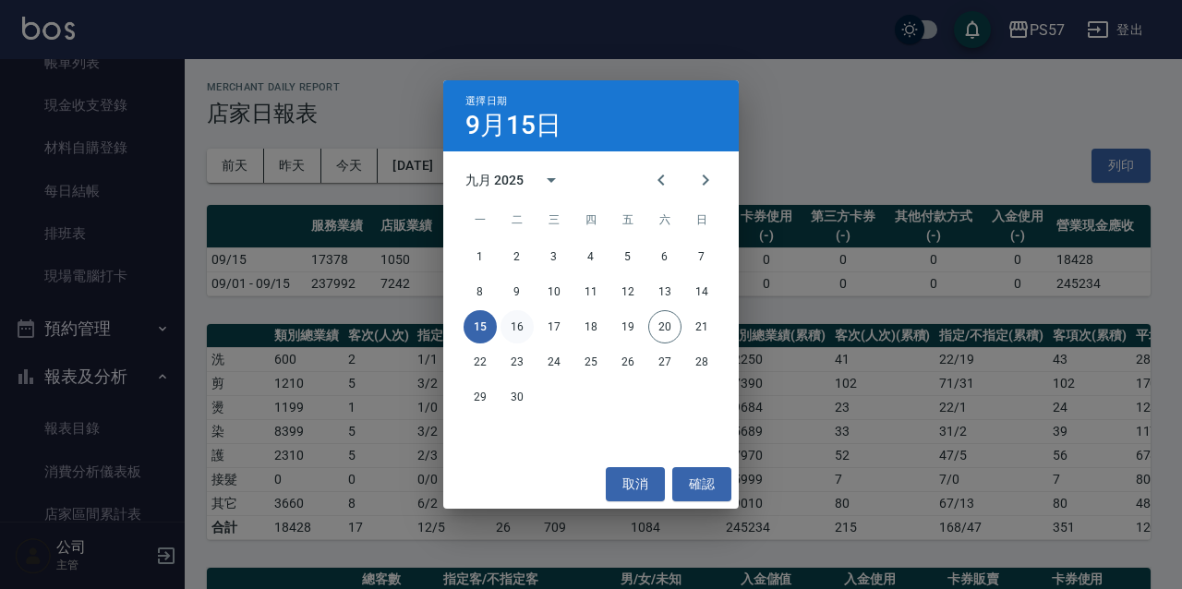
click at [518, 325] on button "16" at bounding box center [517, 326] width 33 height 33
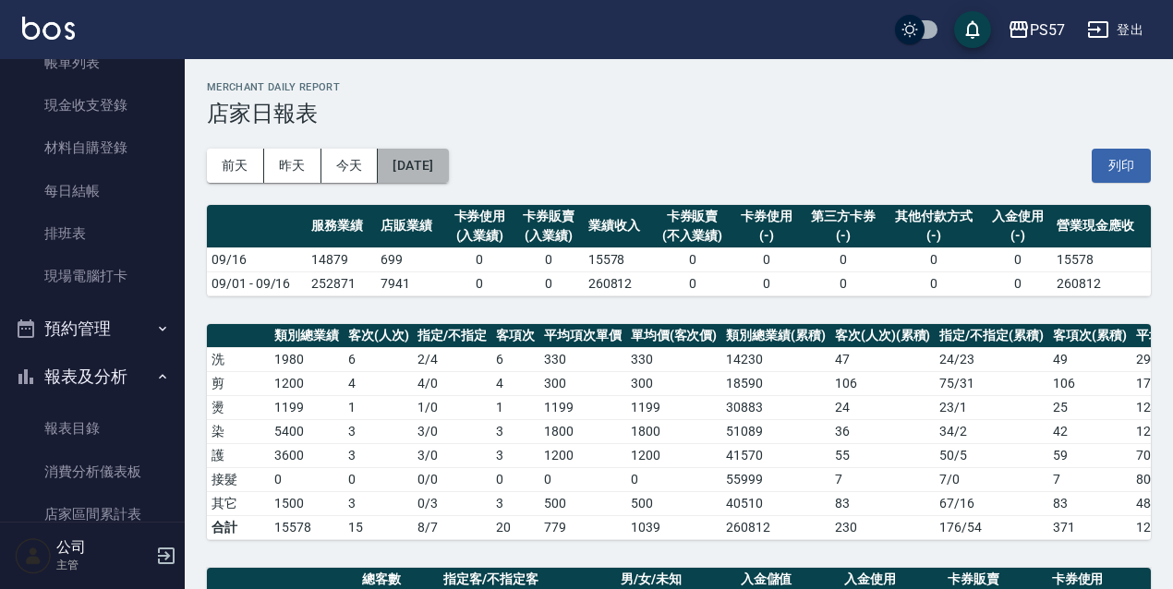
click at [441, 172] on button "[DATE]" at bounding box center [413, 166] width 70 height 34
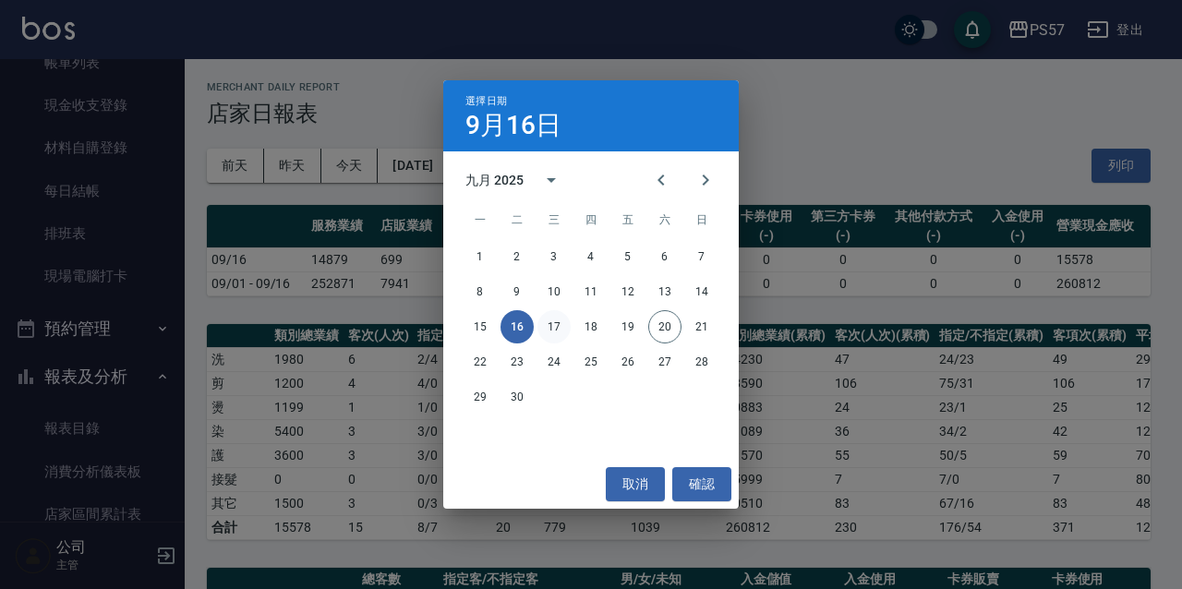
click at [563, 324] on button "17" at bounding box center [554, 326] width 33 height 33
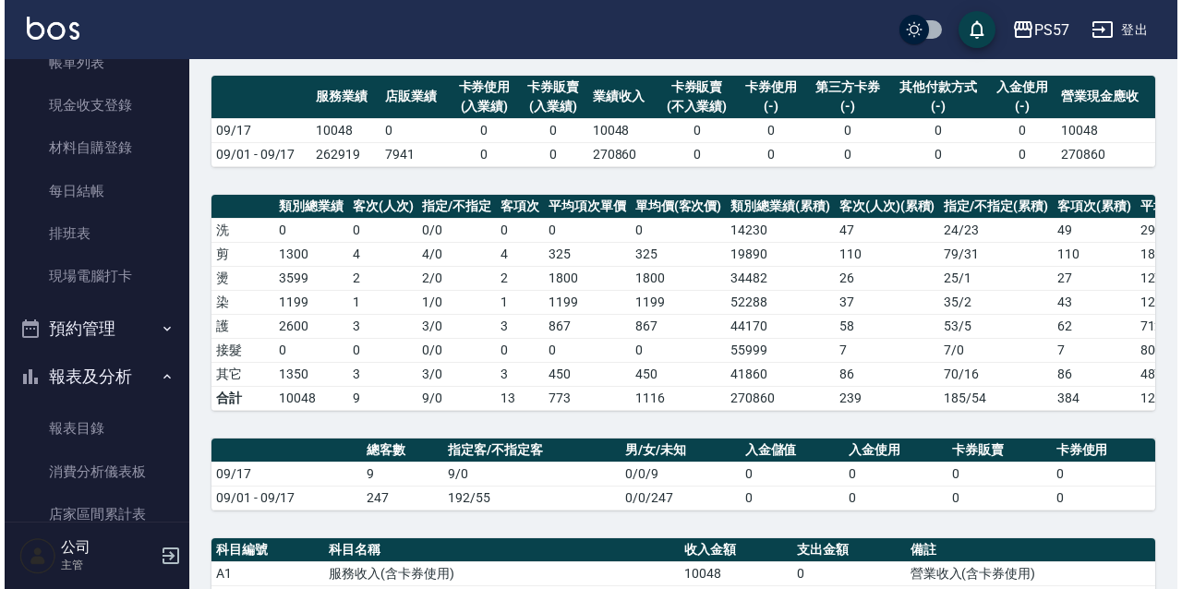
scroll to position [61, 0]
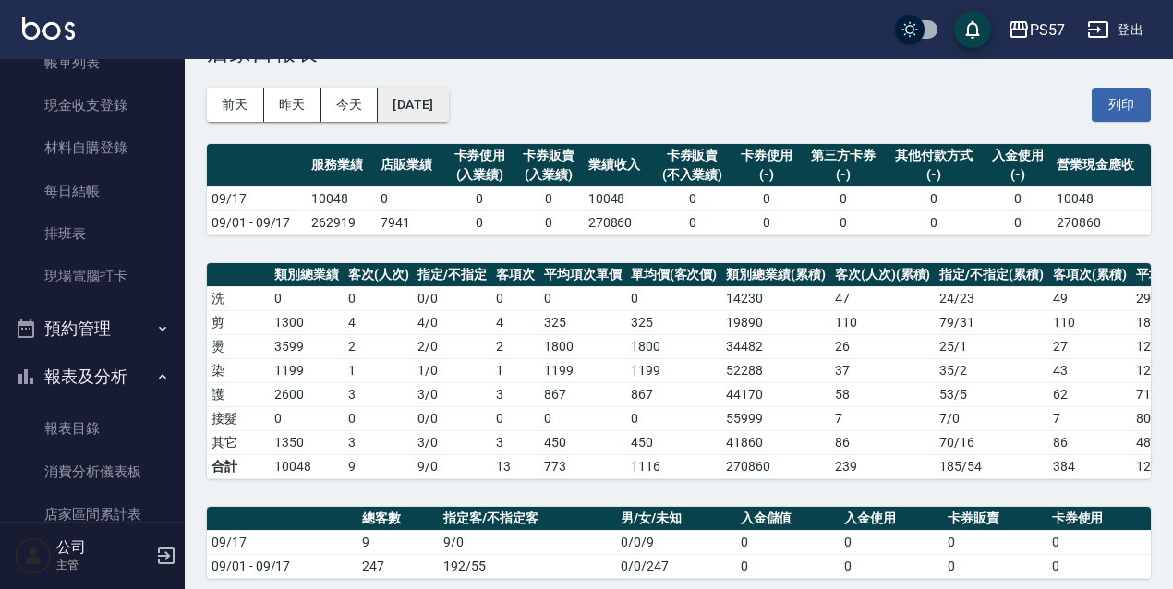
click at [447, 115] on button "[DATE]" at bounding box center [413, 105] width 70 height 34
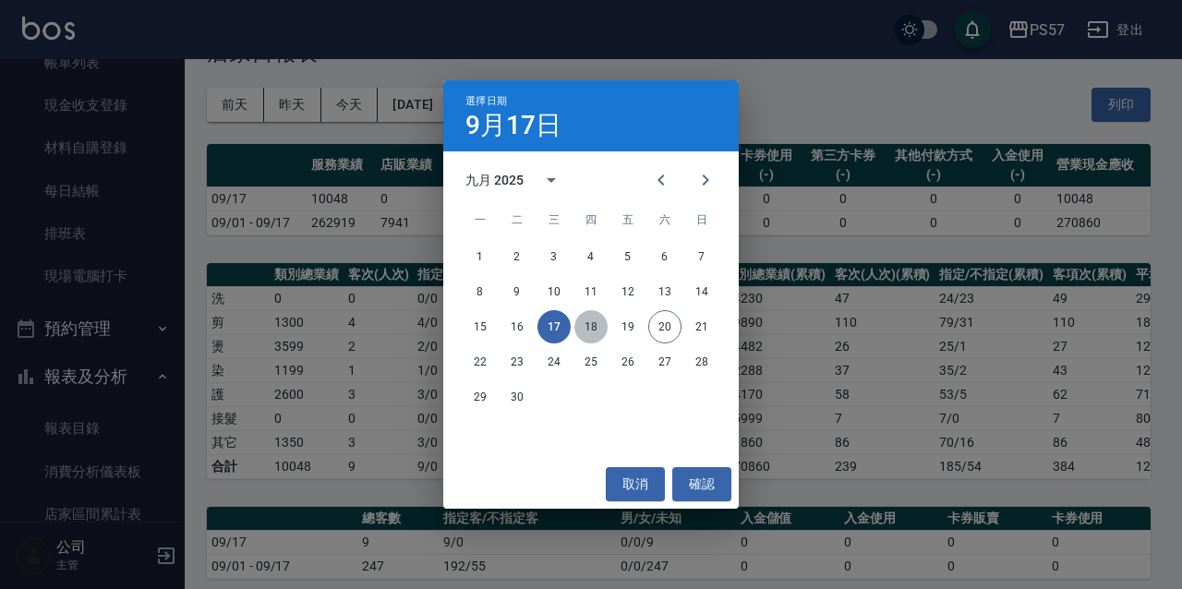
click at [590, 318] on button "18" at bounding box center [591, 326] width 33 height 33
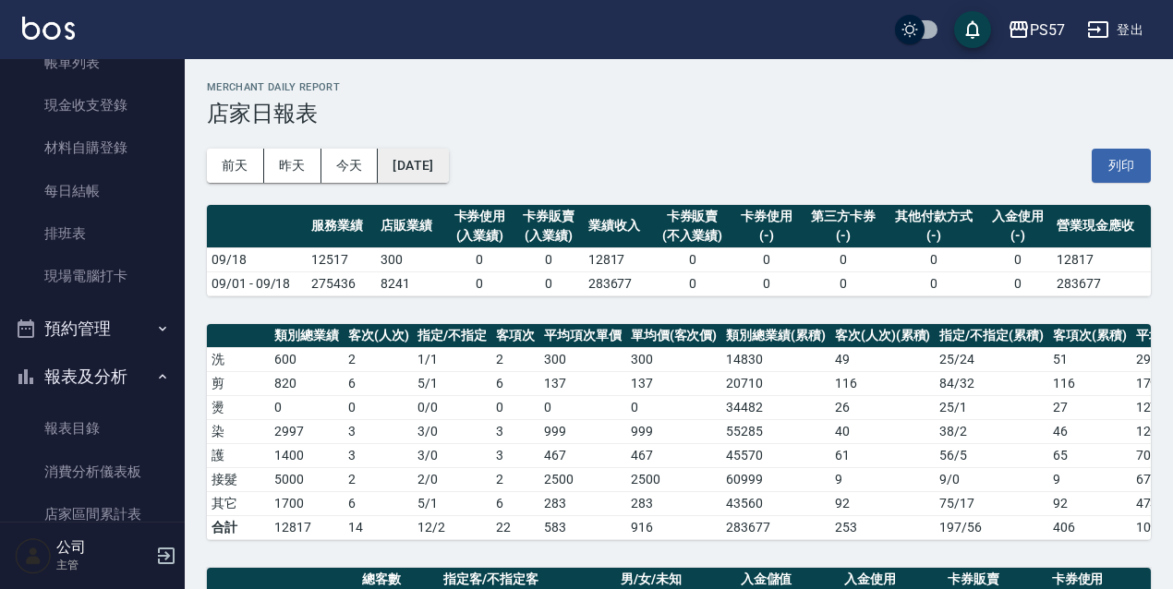
click at [448, 172] on button "[DATE]" at bounding box center [413, 166] width 70 height 34
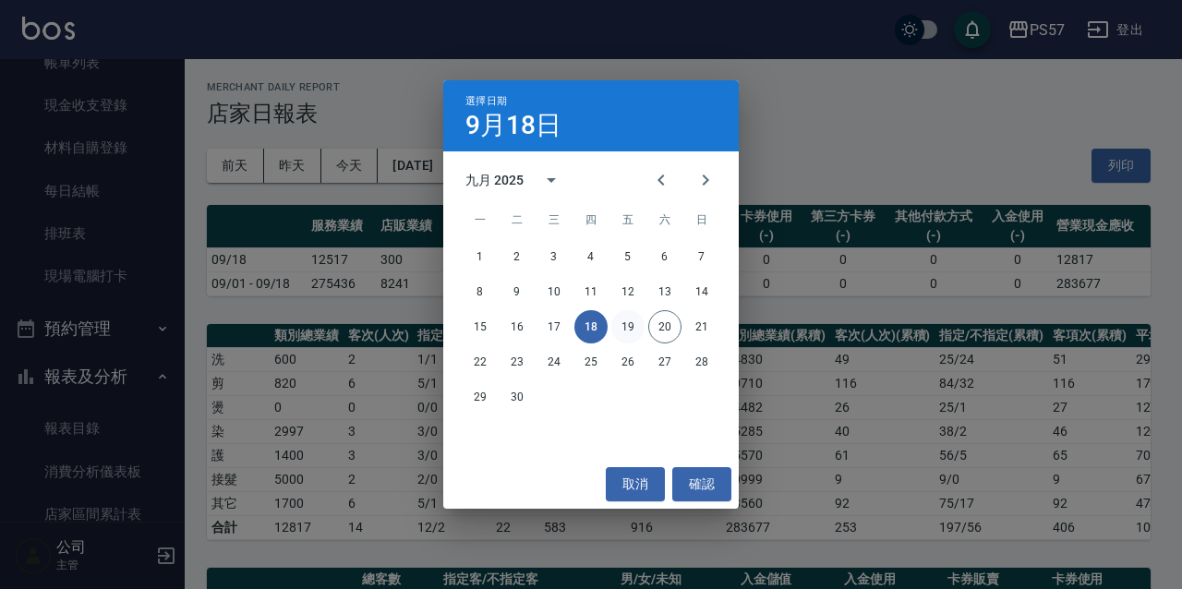
click at [637, 325] on button "19" at bounding box center [627, 326] width 33 height 33
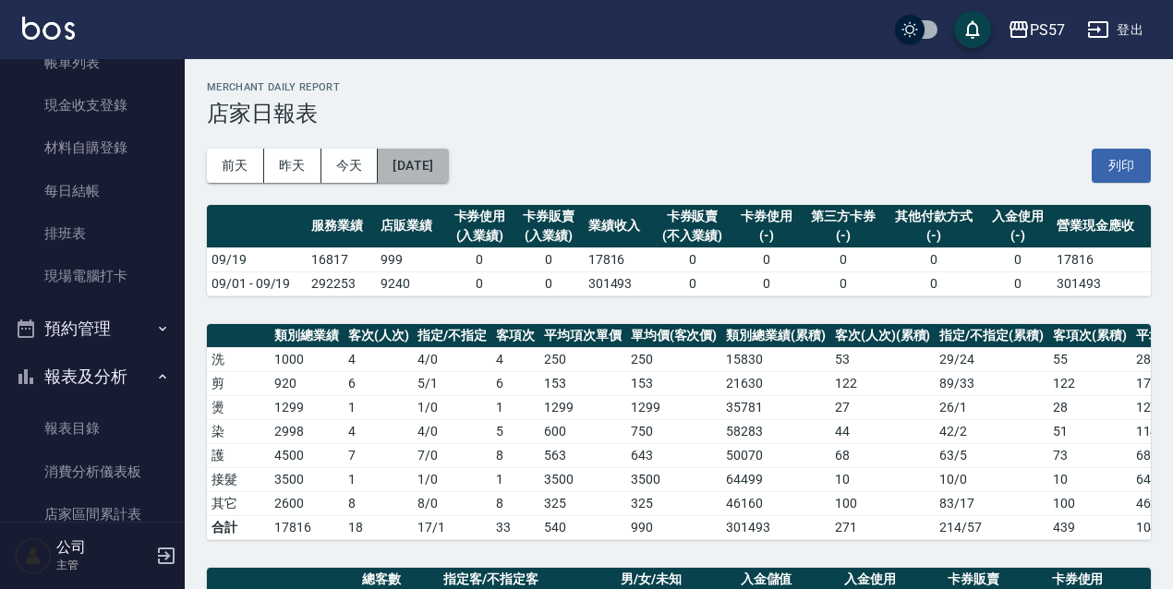
click at [448, 167] on button "[DATE]" at bounding box center [413, 166] width 70 height 34
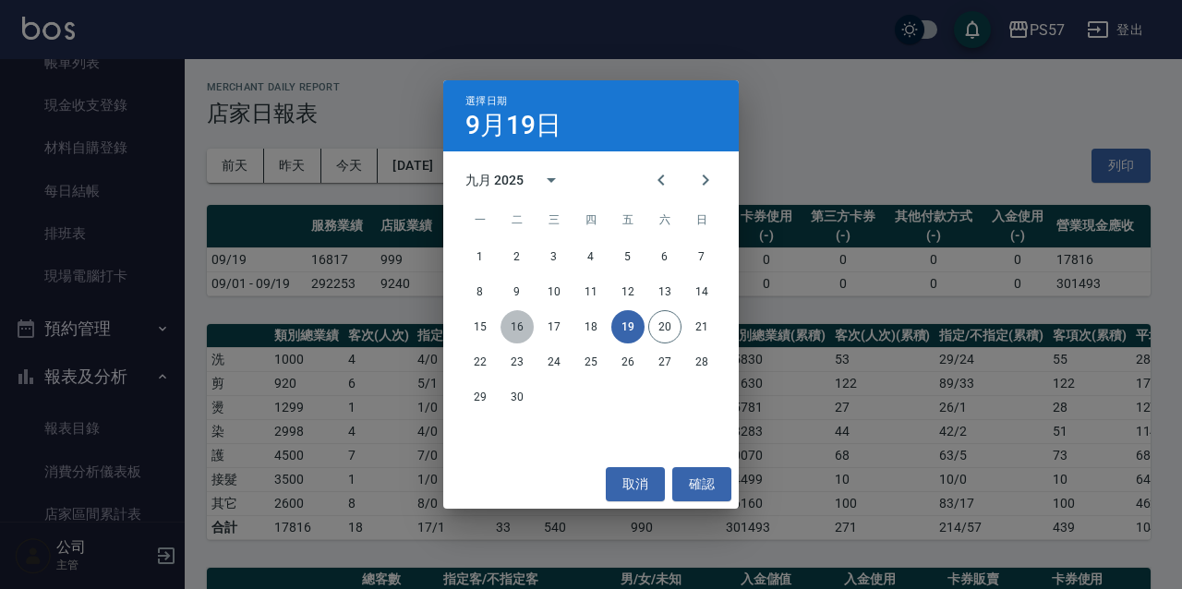
click at [520, 327] on button "16" at bounding box center [517, 326] width 33 height 33
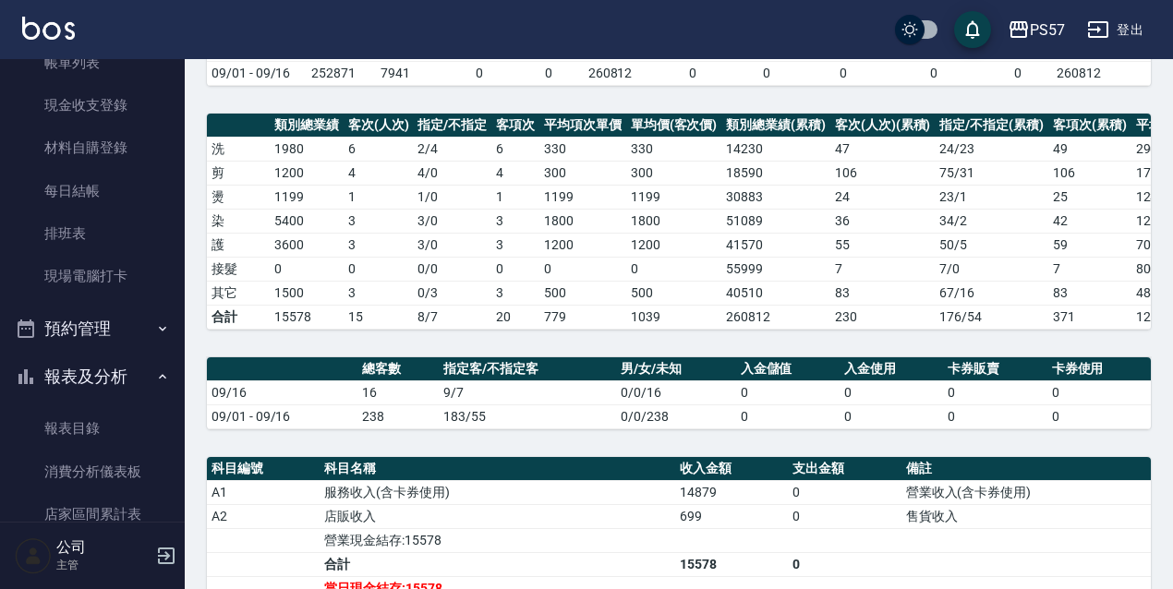
scroll to position [61, 0]
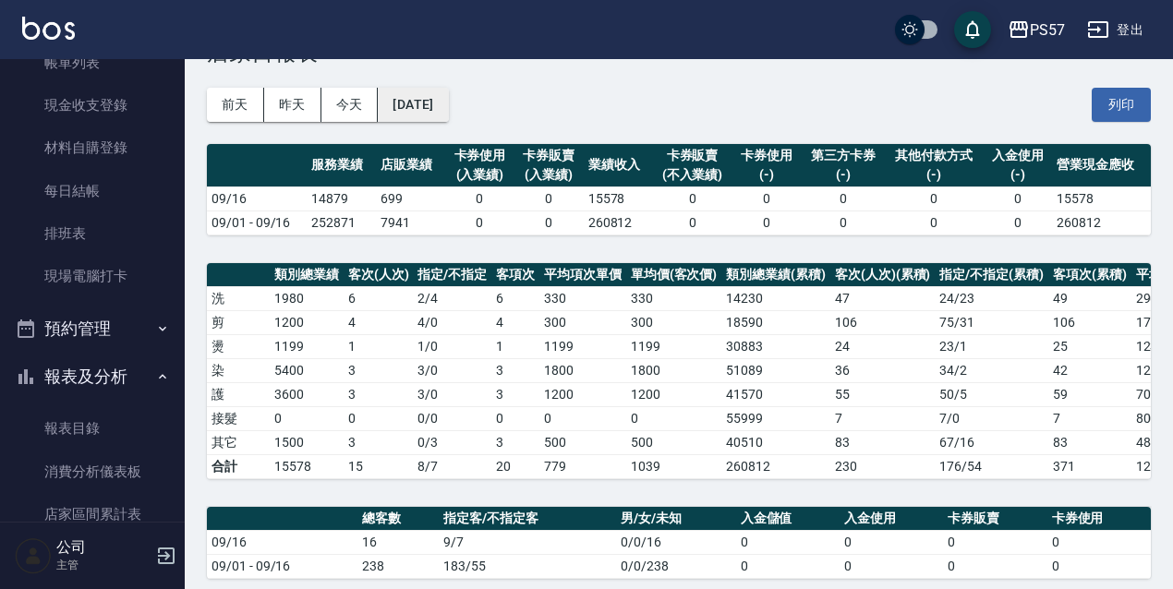
click at [438, 101] on button "[DATE]" at bounding box center [413, 105] width 70 height 34
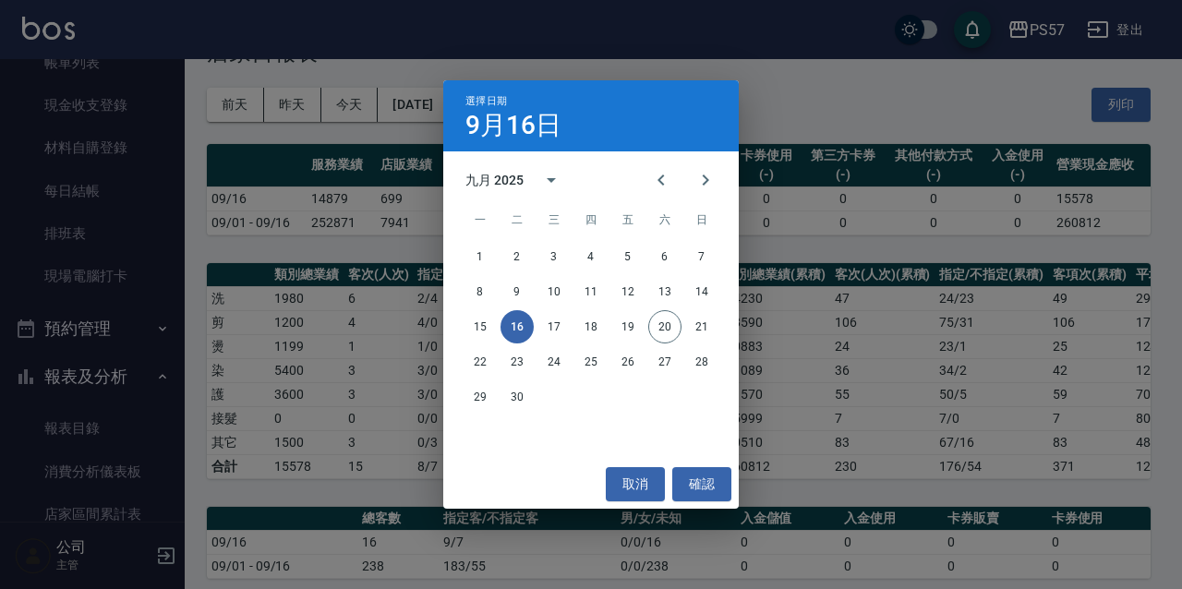
click at [861, 360] on div "選擇日期 [DATE] 九月 2025 一 二 三 四 五 六 日 1 2 3 4 5 6 7 8 9 10 11 12 13 14 15 16 17 18 …" at bounding box center [591, 294] width 1182 height 589
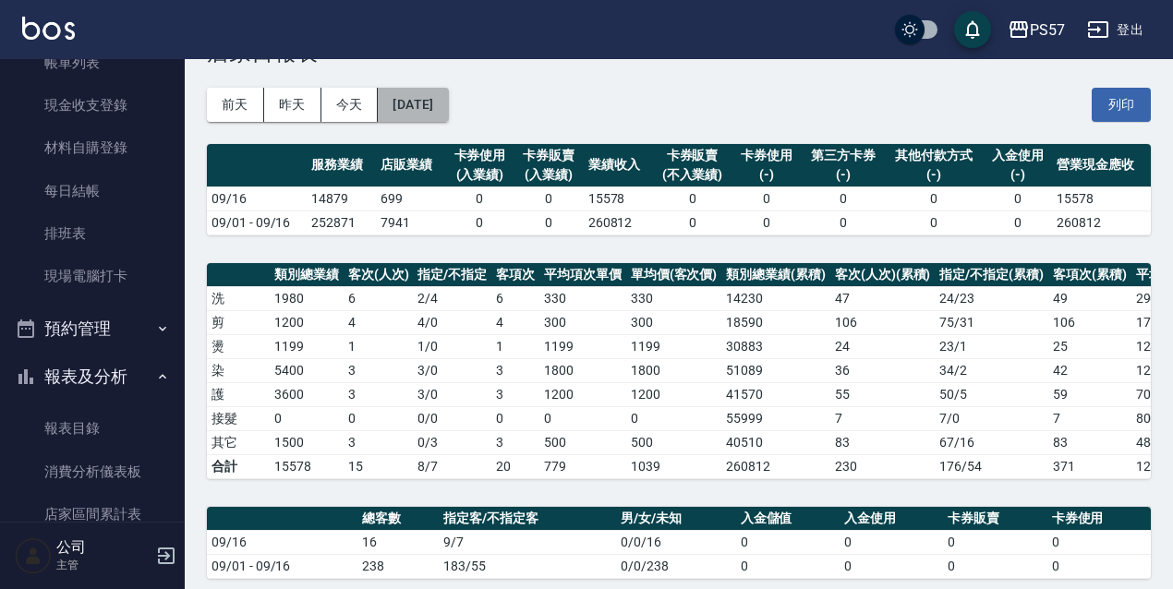
click at [418, 100] on button "[DATE]" at bounding box center [413, 105] width 70 height 34
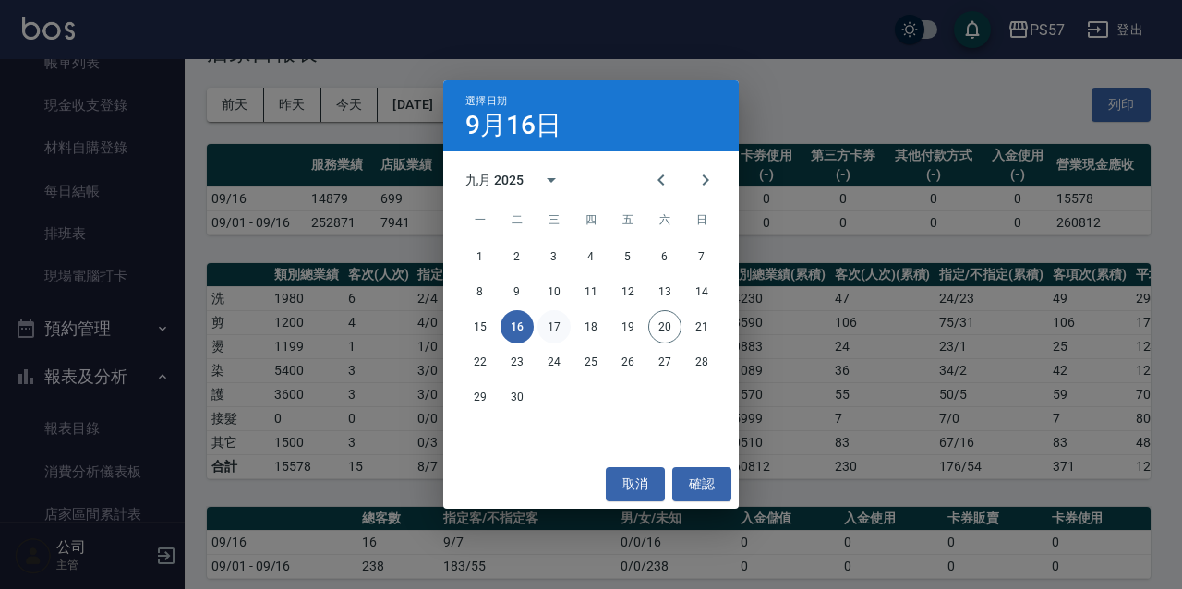
click at [559, 330] on button "17" at bounding box center [554, 326] width 33 height 33
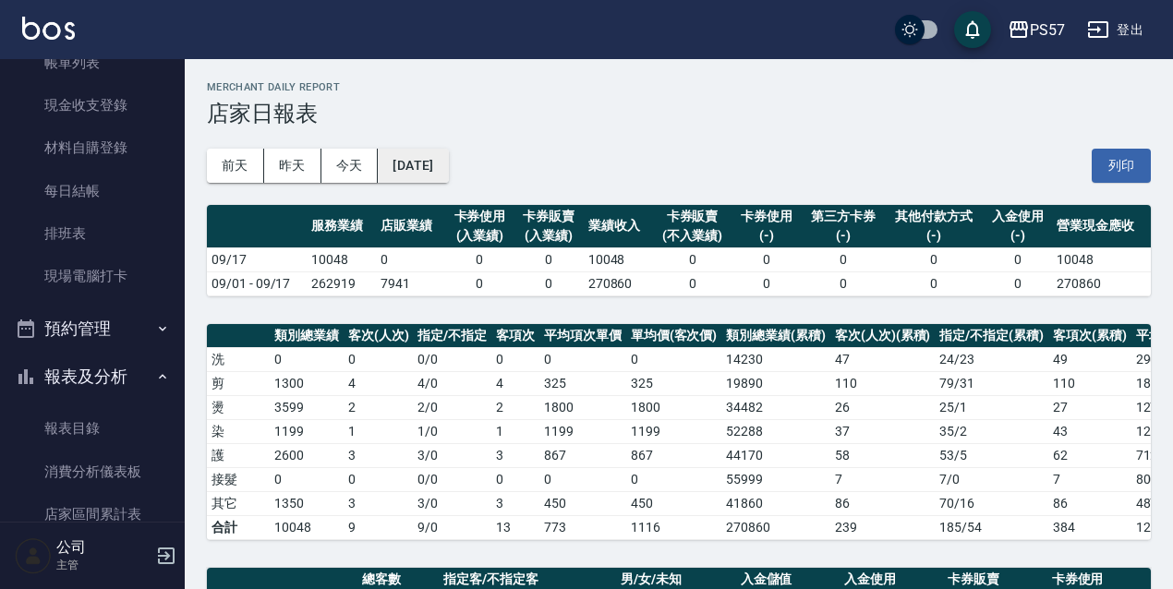
click at [448, 177] on button "[DATE]" at bounding box center [413, 166] width 70 height 34
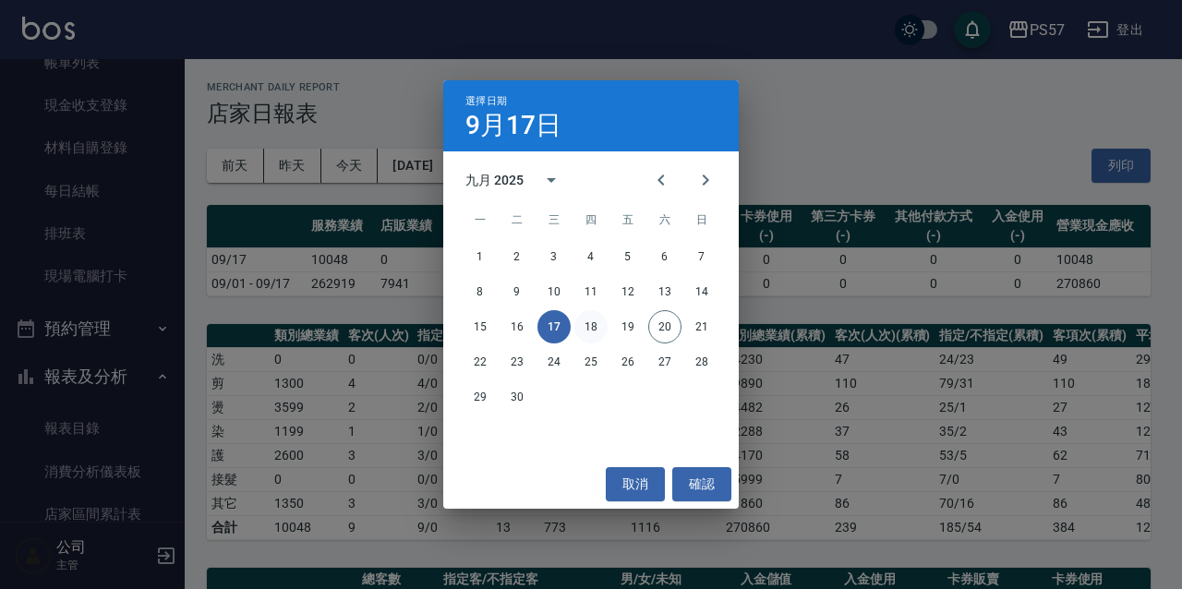
click at [595, 333] on button "18" at bounding box center [591, 326] width 33 height 33
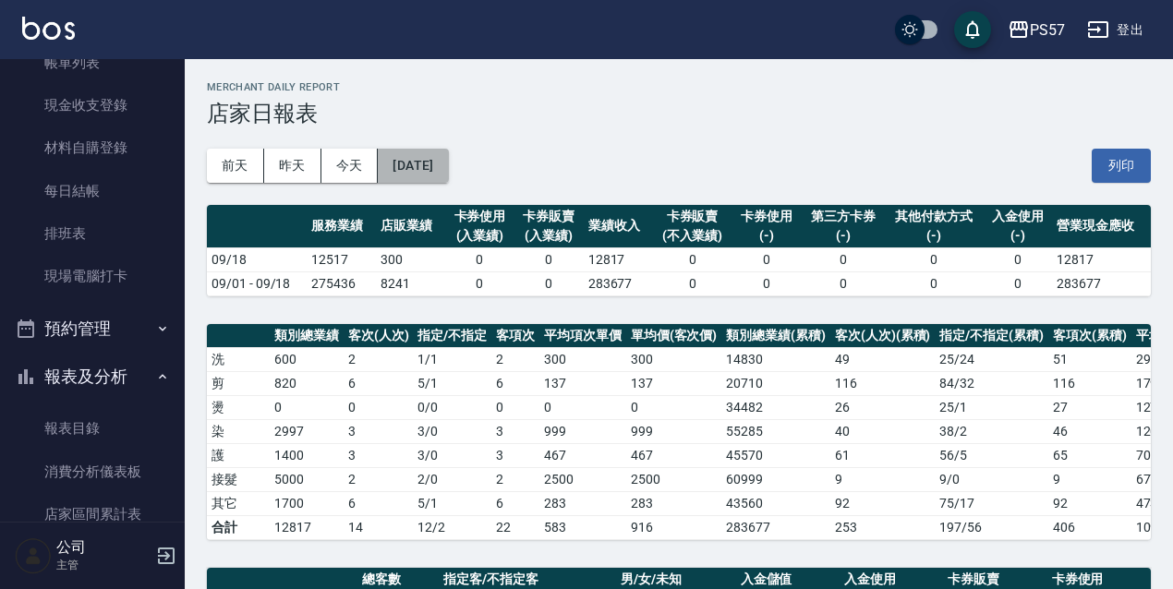
click at [448, 170] on button "[DATE]" at bounding box center [413, 166] width 70 height 34
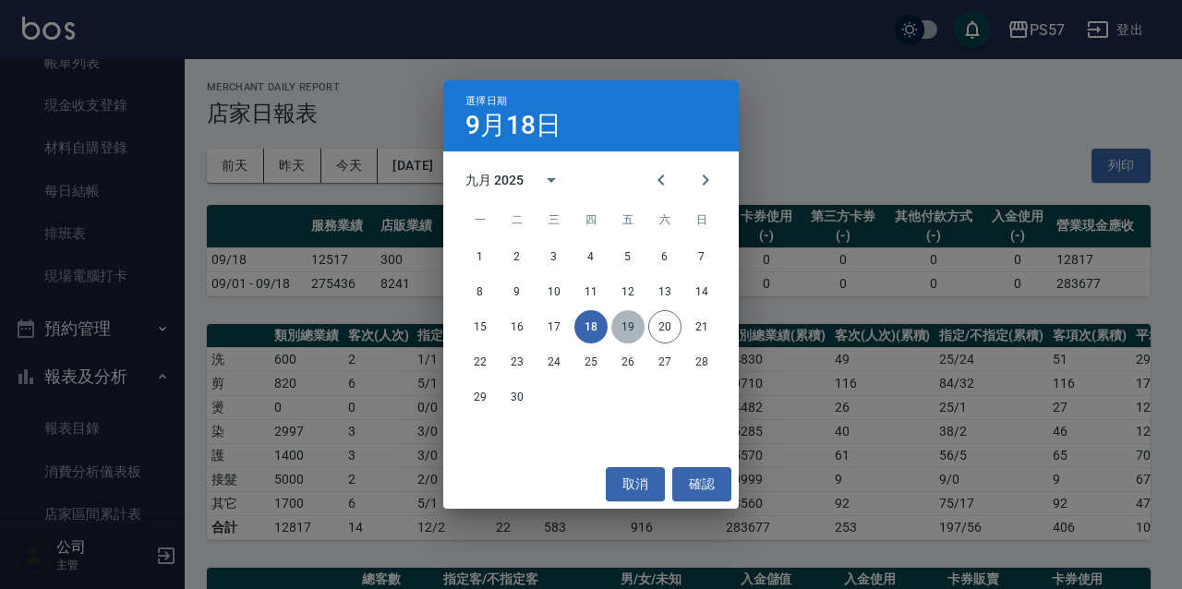
click at [628, 329] on button "19" at bounding box center [627, 326] width 33 height 33
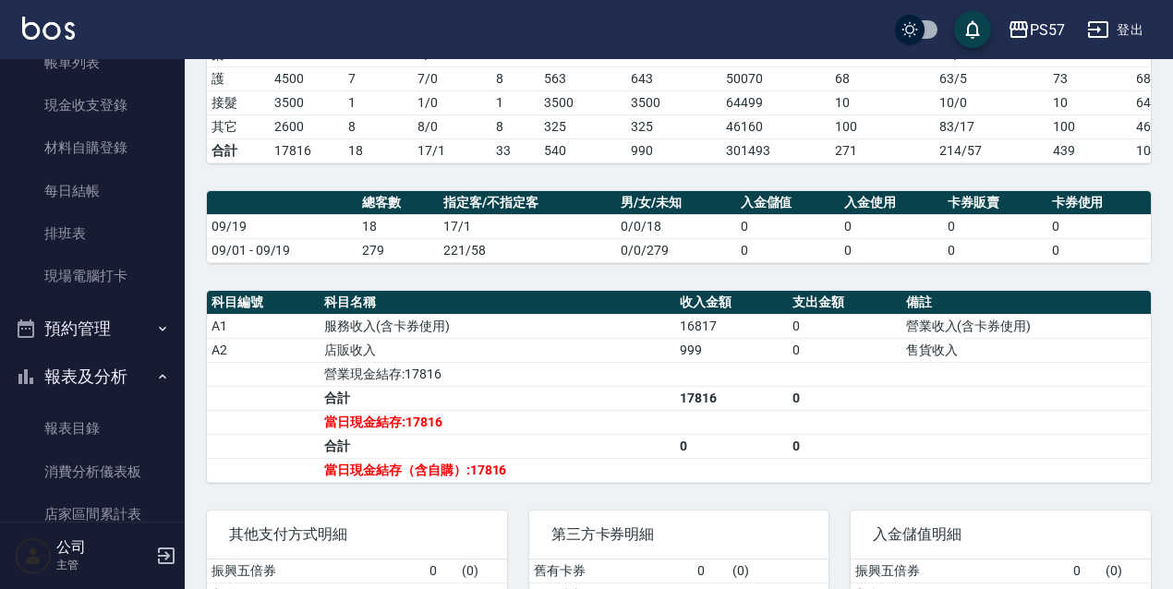
scroll to position [18, 0]
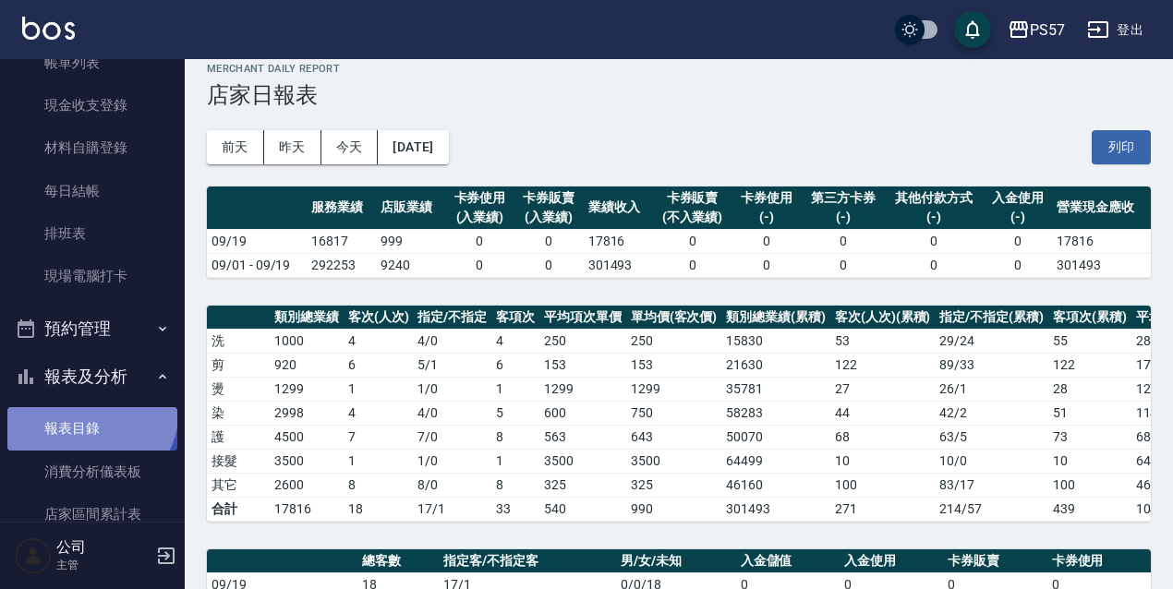
click at [82, 408] on link "報表目錄" at bounding box center [92, 428] width 170 height 42
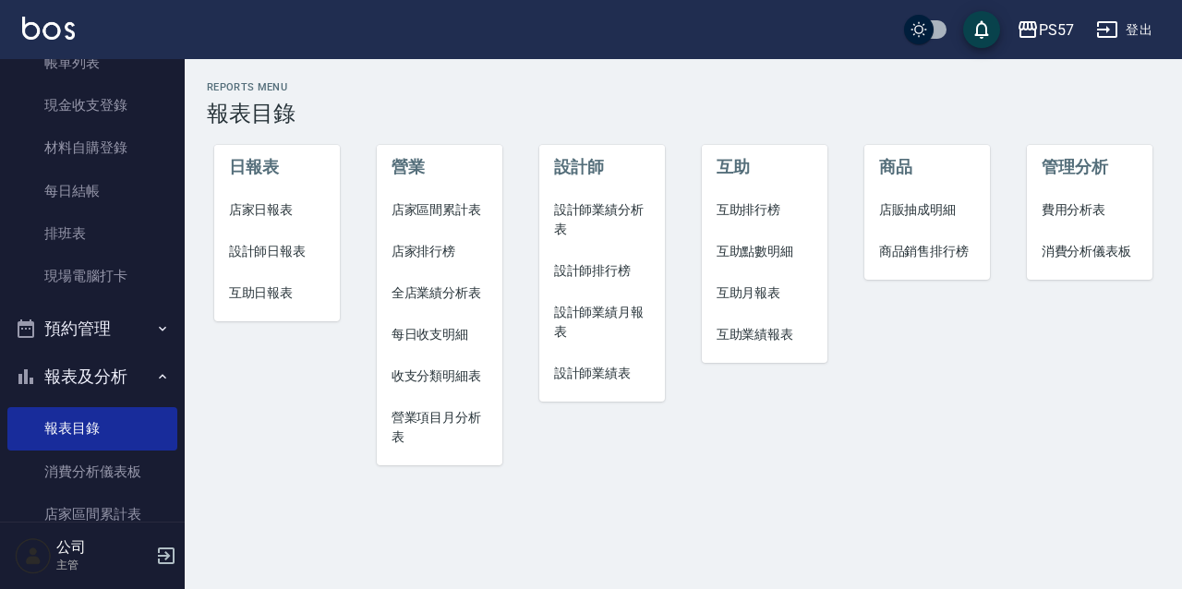
click at [297, 248] on span "設計師日報表" at bounding box center [277, 251] width 97 height 19
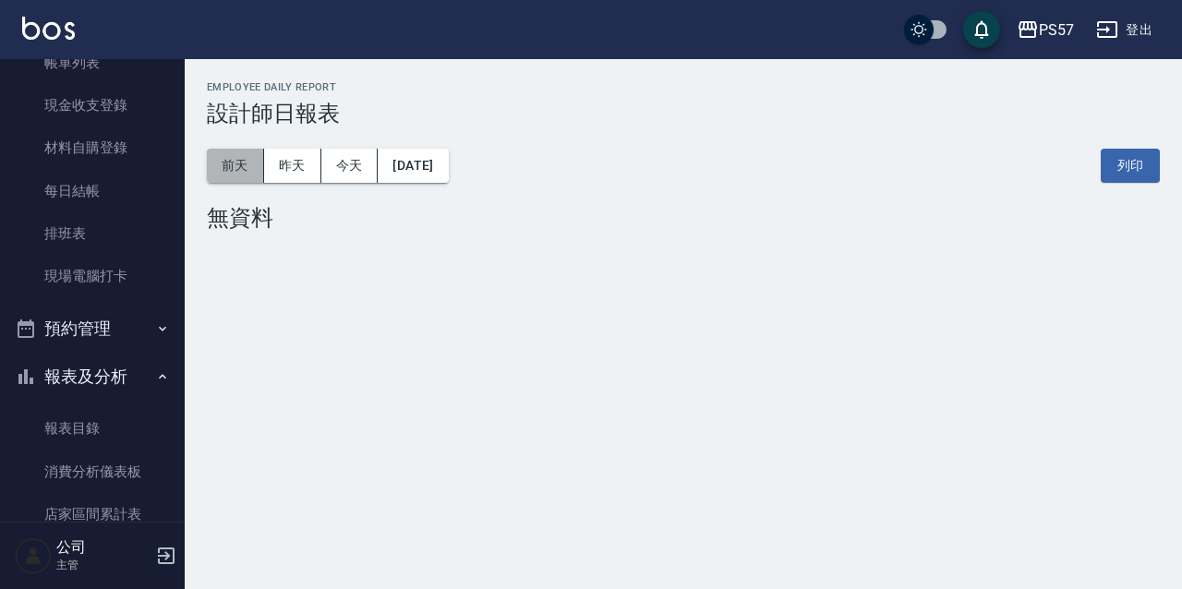
click at [244, 168] on button "前天" at bounding box center [235, 166] width 57 height 34
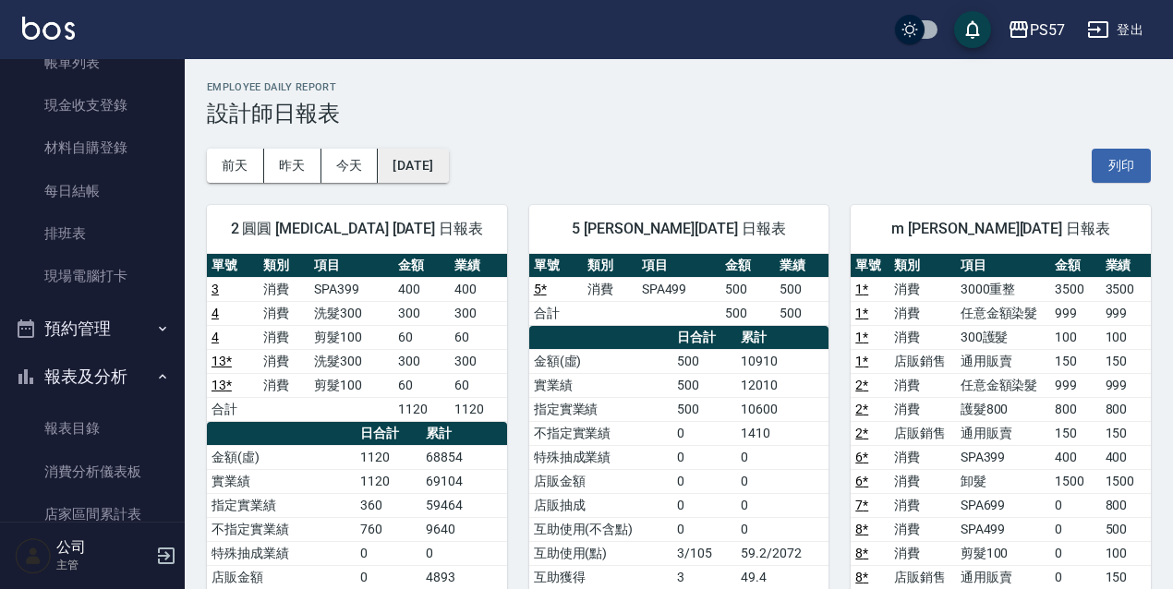
click at [448, 176] on button "[DATE]" at bounding box center [413, 166] width 70 height 34
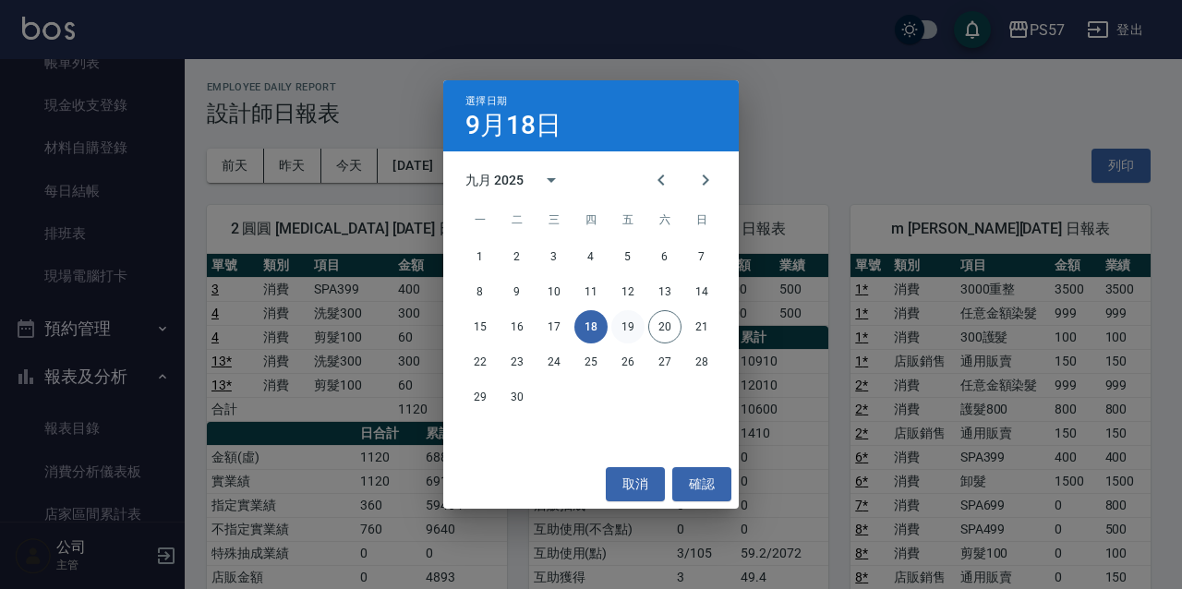
click at [623, 328] on button "19" at bounding box center [627, 326] width 33 height 33
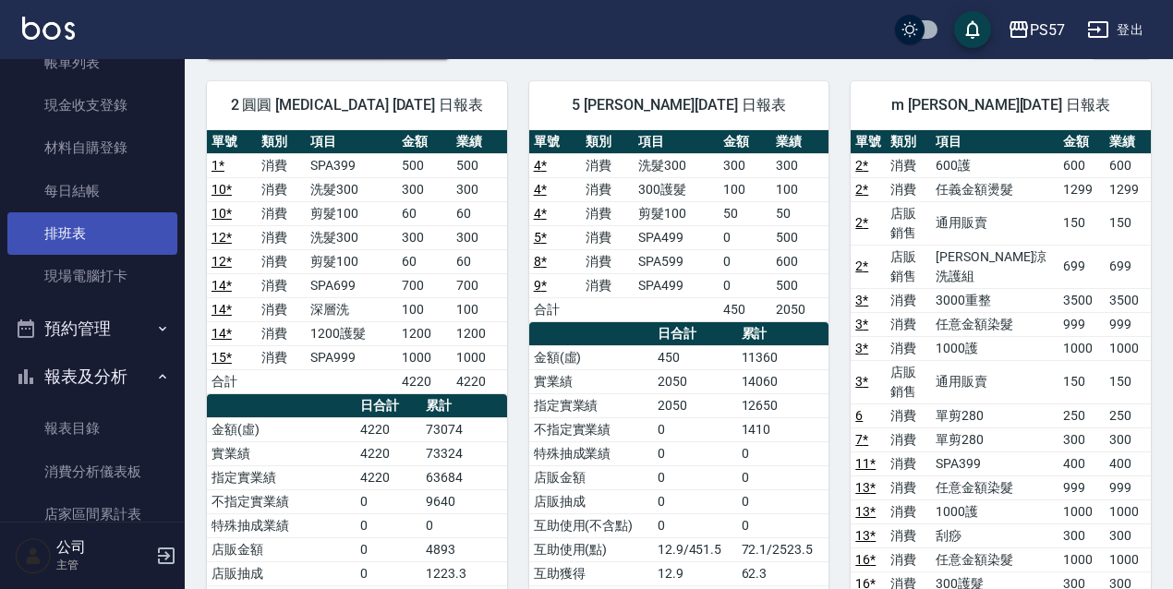
scroll to position [123, 0]
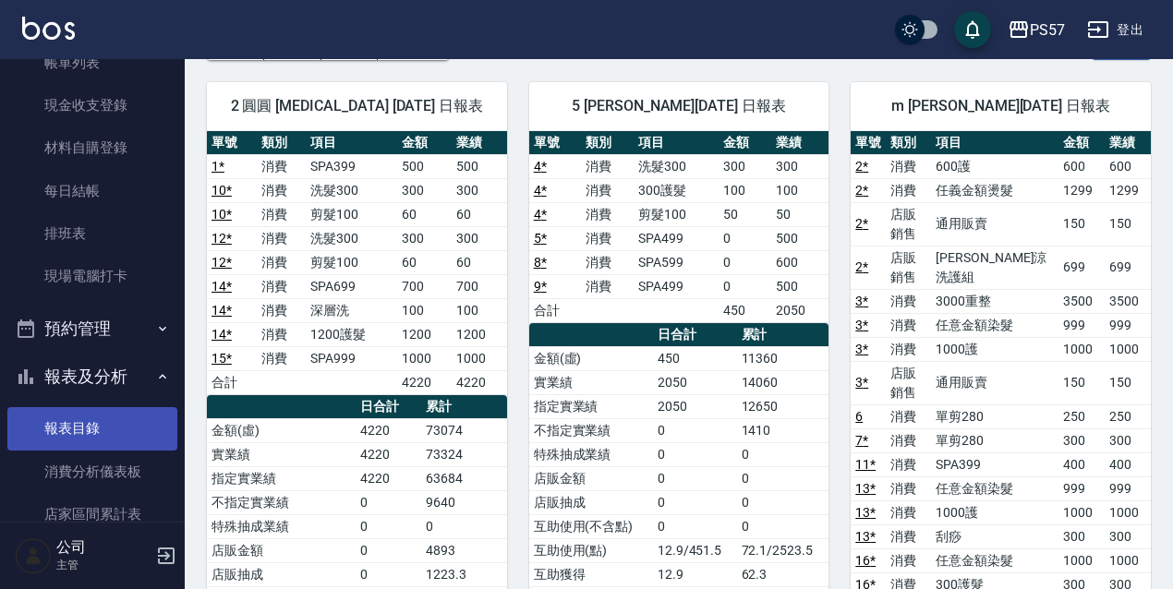
click at [104, 425] on link "報表目錄" at bounding box center [92, 428] width 170 height 42
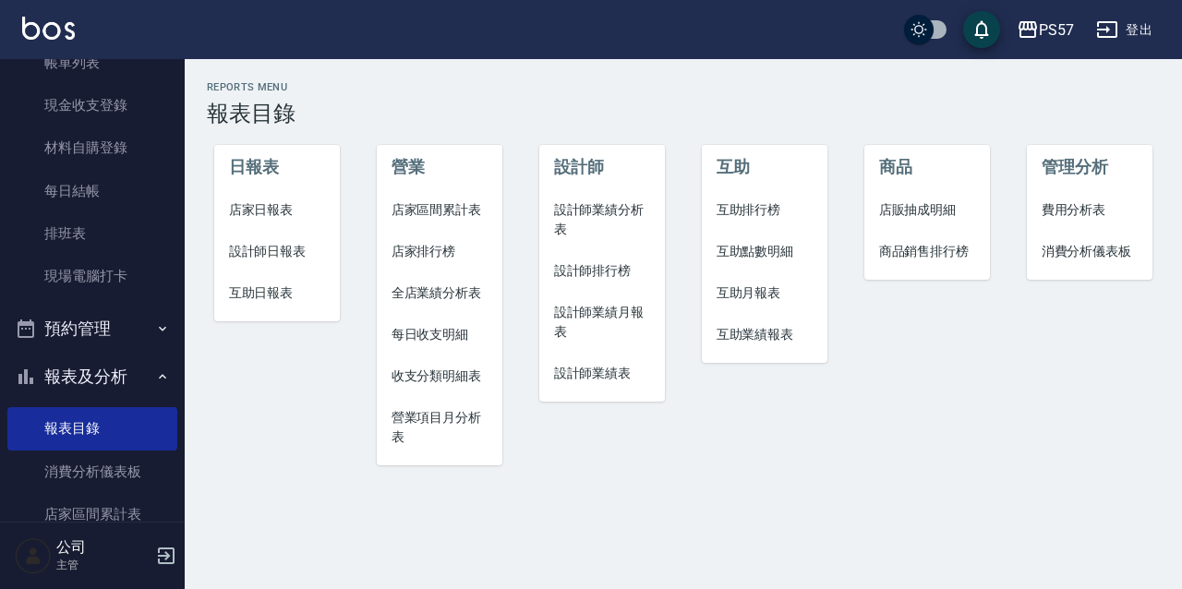
click at [477, 293] on span "全店業績分析表" at bounding box center [440, 293] width 97 height 19
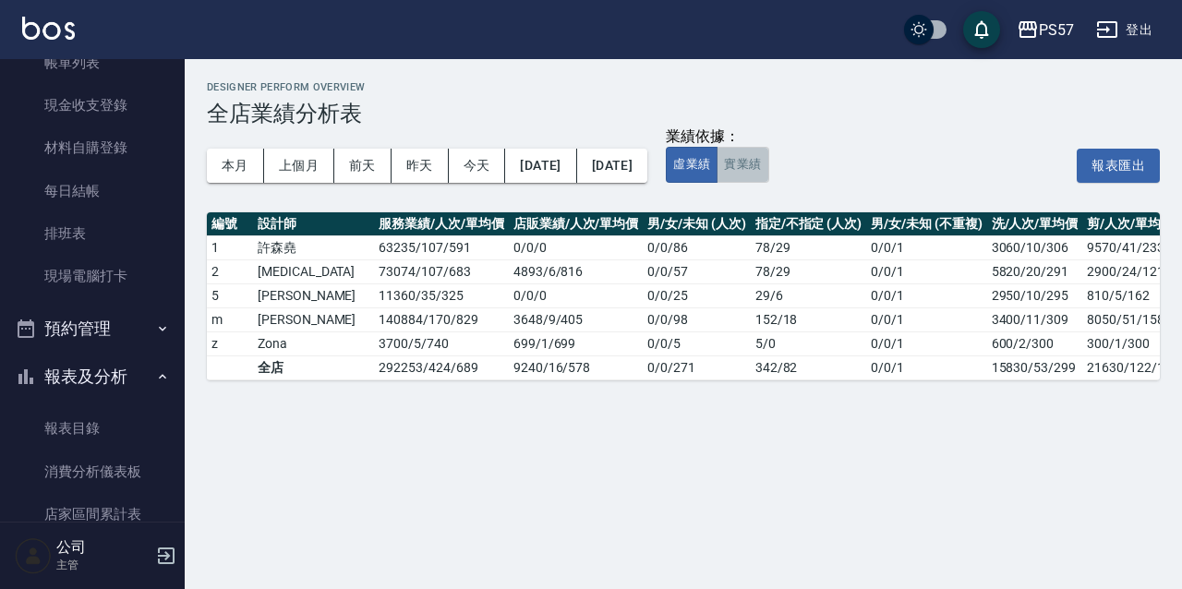
drag, startPoint x: 811, startPoint y: 173, endPoint x: 802, endPoint y: 177, distance: 10.3
click at [768, 175] on button "實業績" at bounding box center [743, 165] width 52 height 36
click at [509, 360] on td "9390 / 16 / 587" at bounding box center [576, 368] width 134 height 24
